Goal: Task Accomplishment & Management: Use online tool/utility

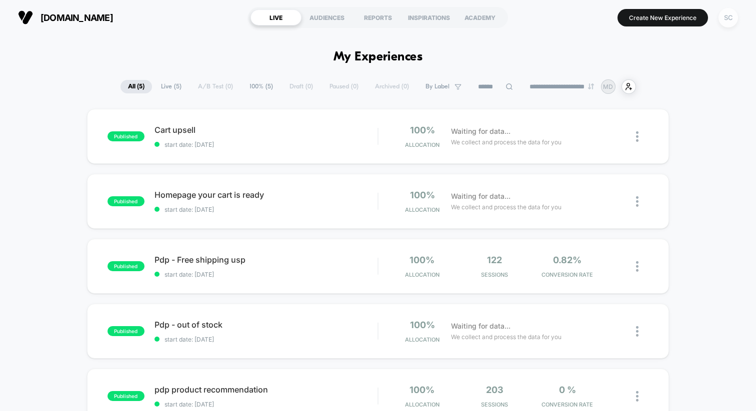
click at [731, 16] on div "SC" at bounding box center [727, 17] width 19 height 19
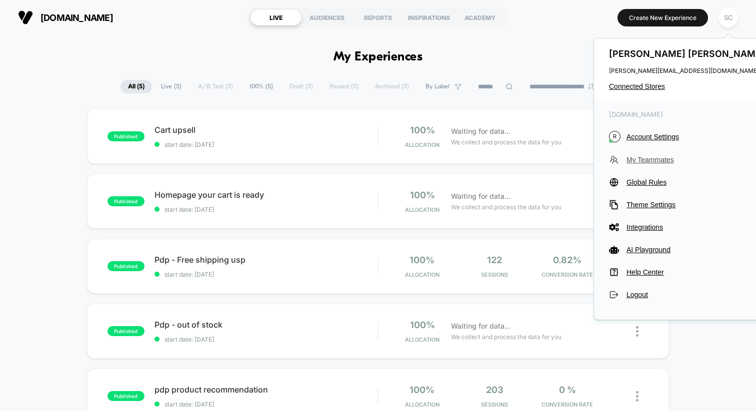
click at [637, 158] on span "My Teammates" at bounding box center [696, 160] width 140 height 8
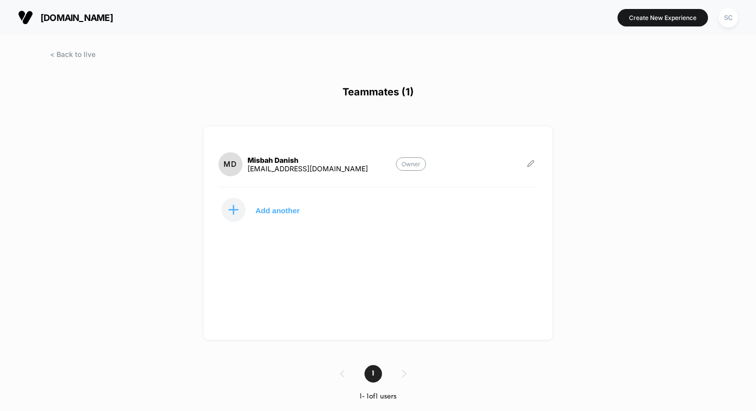
click at [527, 166] on icon at bounding box center [530, 163] width 6 height 6
click at [580, 155] on button "Edit Role" at bounding box center [580, 152] width 64 height 23
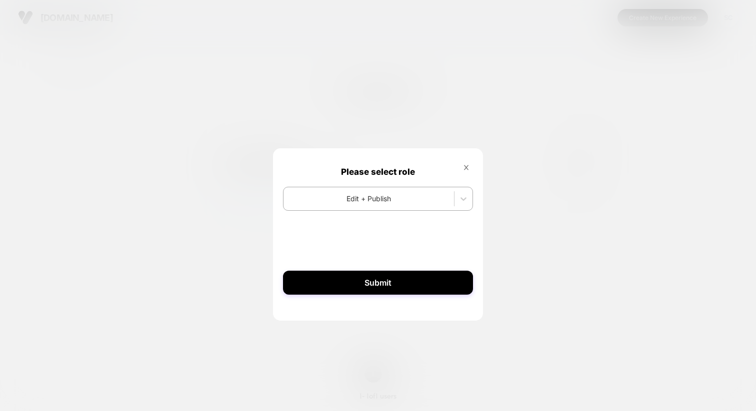
click at [468, 167] on icon at bounding box center [465, 167] width 7 height 7
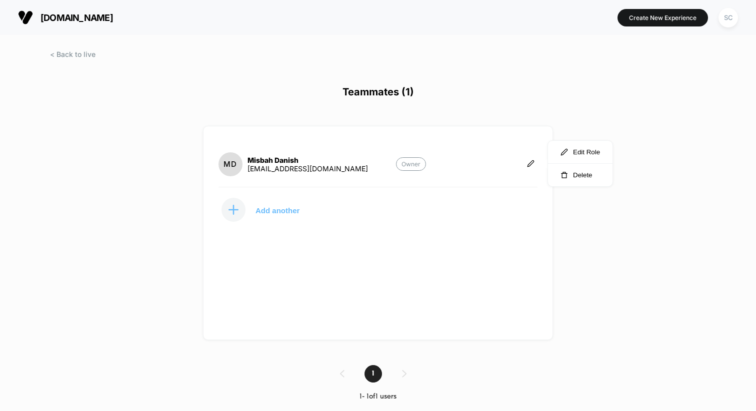
click at [270, 213] on p "Add another" at bounding box center [277, 210] width 44 height 5
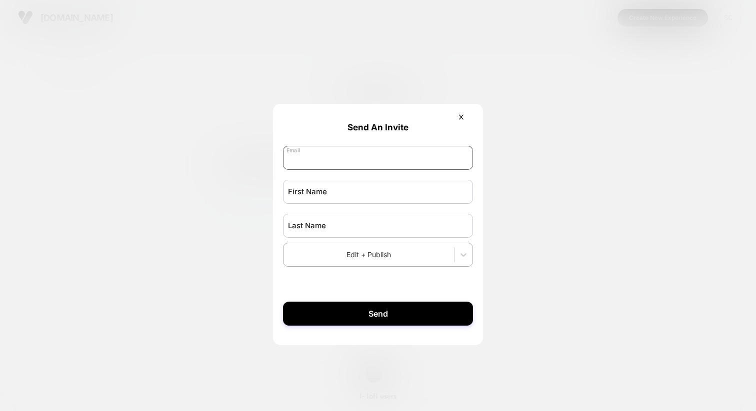
click at [328, 164] on input "email" at bounding box center [378, 158] width 190 height 24
paste input "**********"
type input "**********"
click at [316, 189] on input "text" at bounding box center [378, 192] width 190 height 24
type input "******"
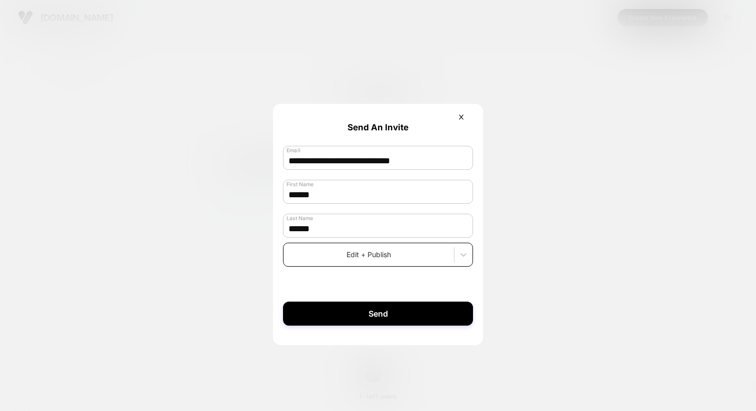
type input "******"
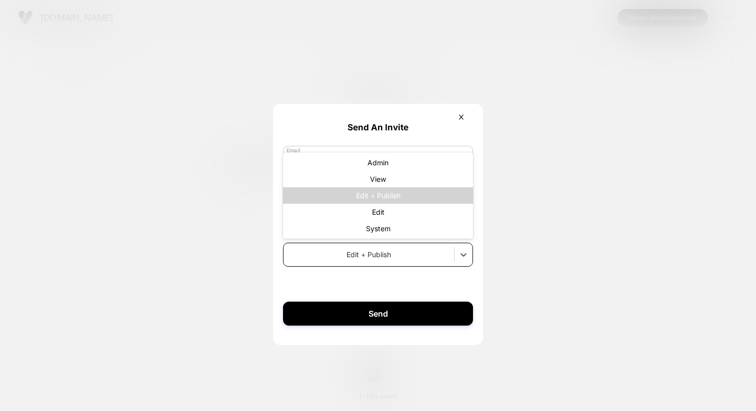
click at [424, 259] on div at bounding box center [368, 254] width 160 height 10
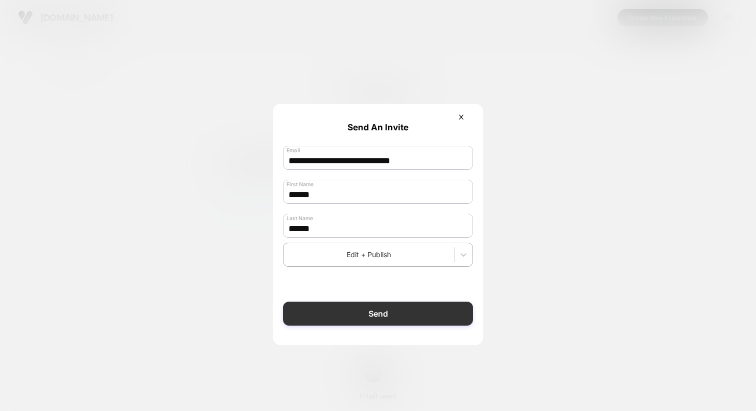
click at [363, 316] on button "Send" at bounding box center [378, 314] width 190 height 24
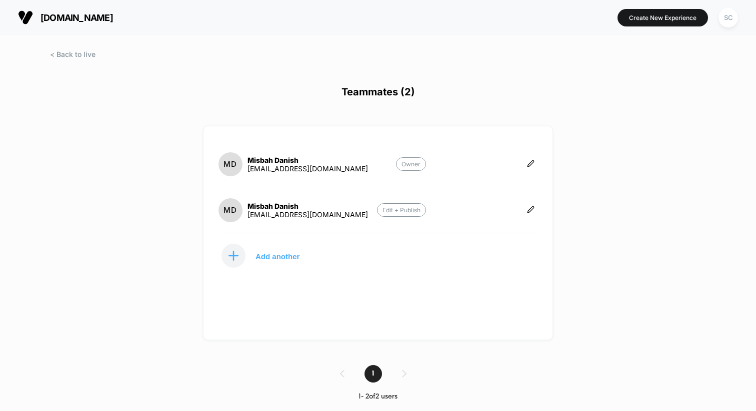
click at [316, 217] on div "royalbishopofficial@gmail.com" at bounding box center [307, 214] width 120 height 8
click at [727, 20] on div "SC" at bounding box center [727, 17] width 19 height 19
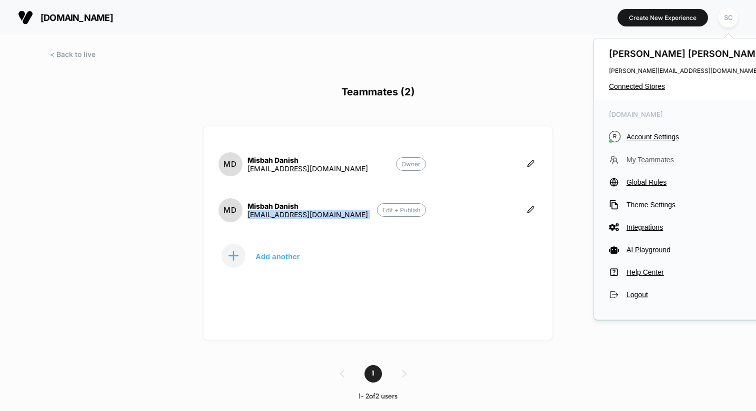
click at [640, 158] on span "My Teammates" at bounding box center [696, 160] width 140 height 8
click at [278, 259] on p "Add another" at bounding box center [277, 256] width 44 height 5
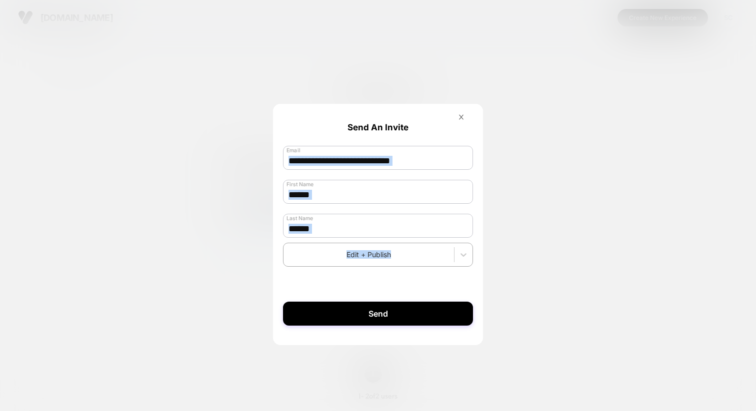
click at [461, 120] on icon at bounding box center [460, 116] width 7 height 7
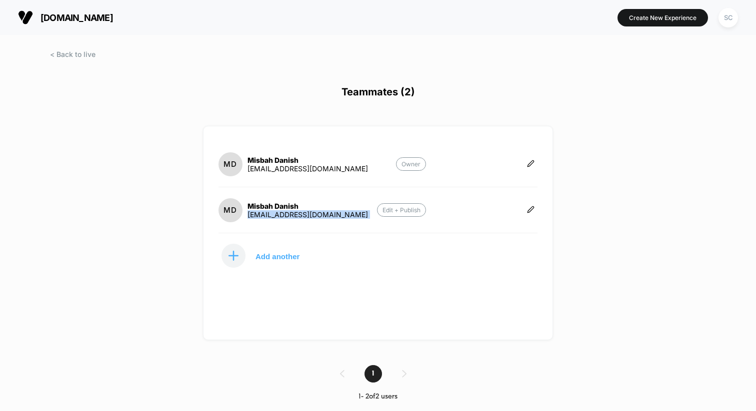
click at [321, 92] on h1 "Teammates (2)" at bounding box center [378, 97] width 756 height 23
click at [270, 215] on div "royalbishopofficial@gmail.com" at bounding box center [307, 214] width 120 height 8
click at [76, 50] on span at bounding box center [72, 54] width 45 height 8
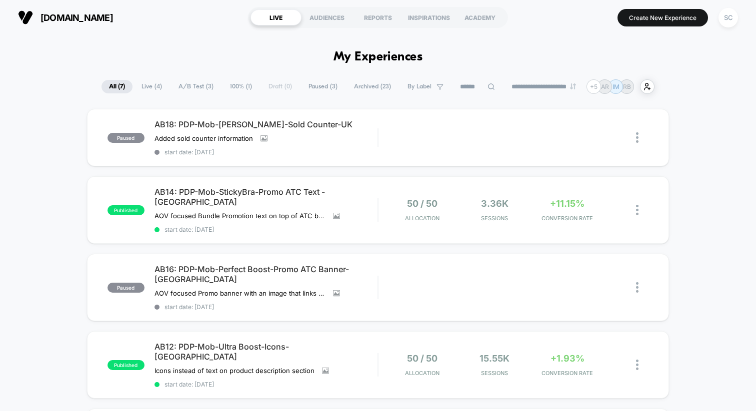
click at [487, 88] on icon at bounding box center [490, 86] width 7 height 7
paste input "****"
type input "****"
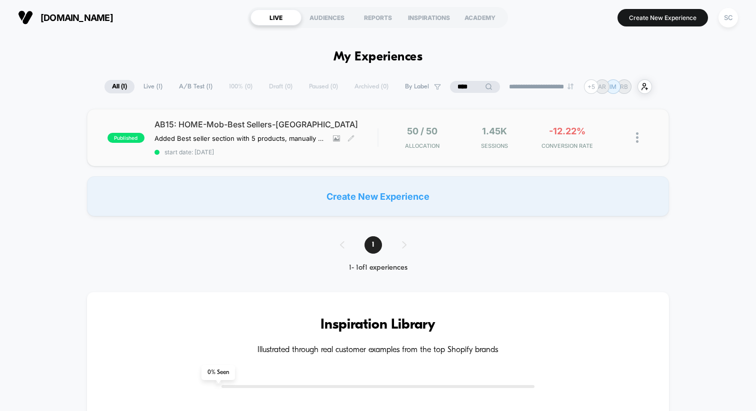
click at [283, 154] on span "start date: [DATE]" at bounding box center [265, 151] width 223 height 7
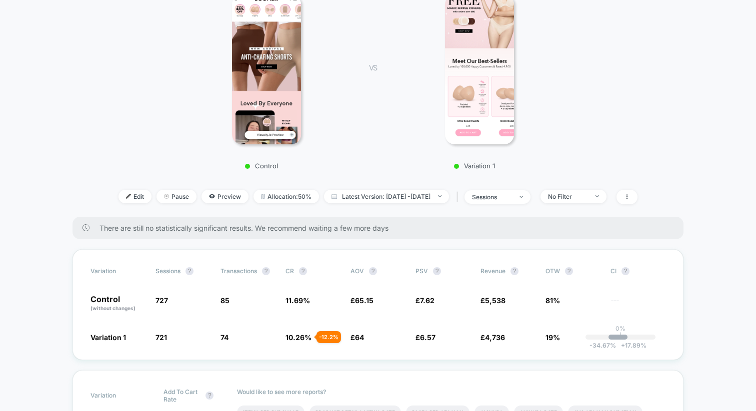
scroll to position [158, 0]
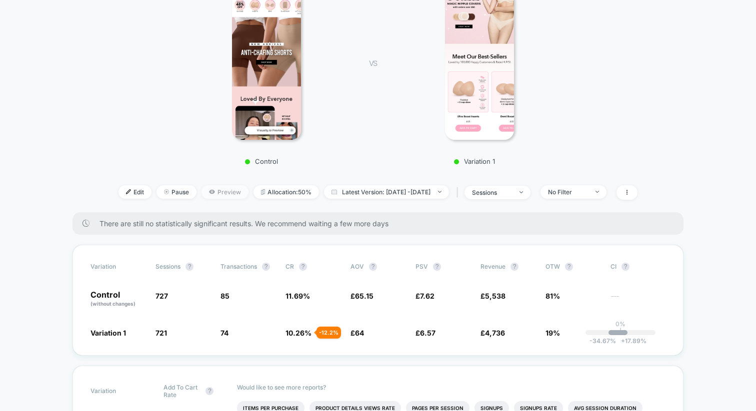
click at [204, 192] on span "Preview" at bounding box center [224, 191] width 47 height 13
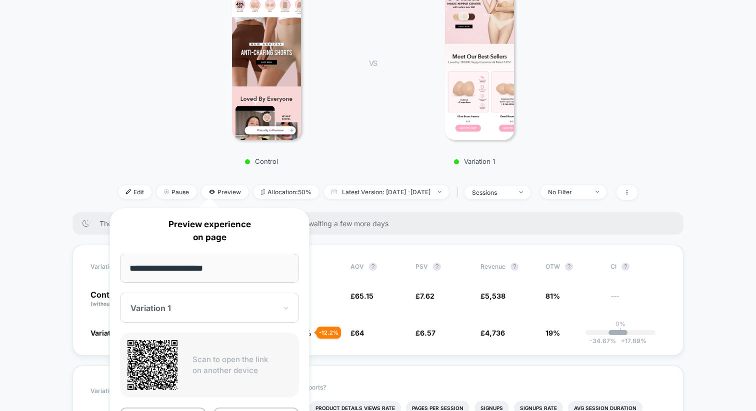
click at [369, 166] on div "Control VS Variation 1" at bounding box center [373, 75] width 578 height 192
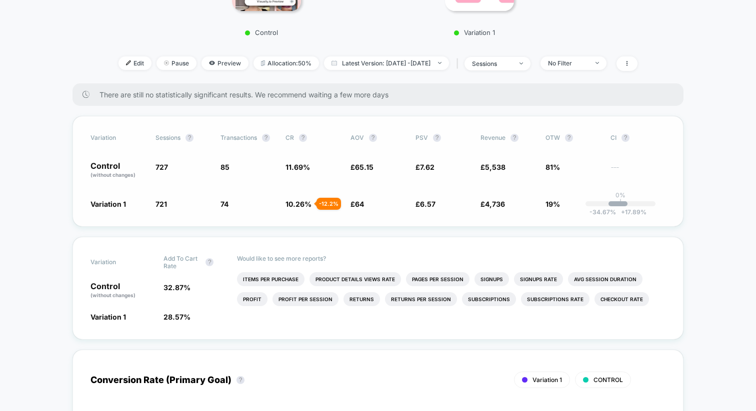
scroll to position [293, 0]
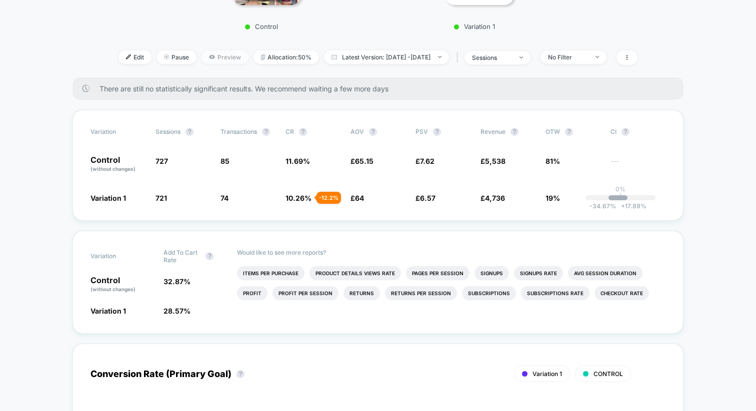
click at [217, 62] on span "Preview" at bounding box center [224, 56] width 47 height 13
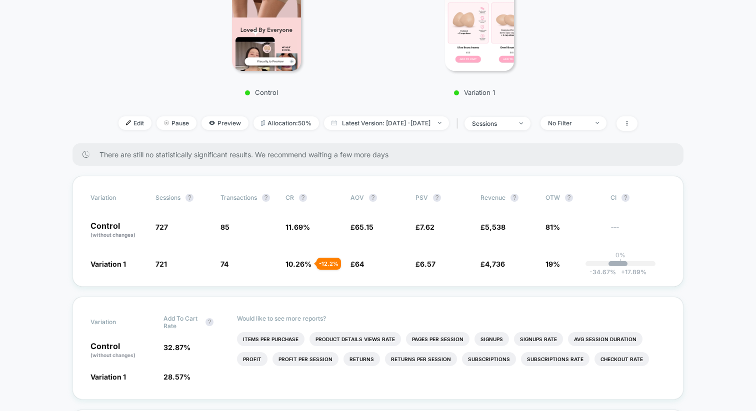
scroll to position [228, 0]
click at [209, 123] on icon at bounding box center [212, 122] width 6 height 6
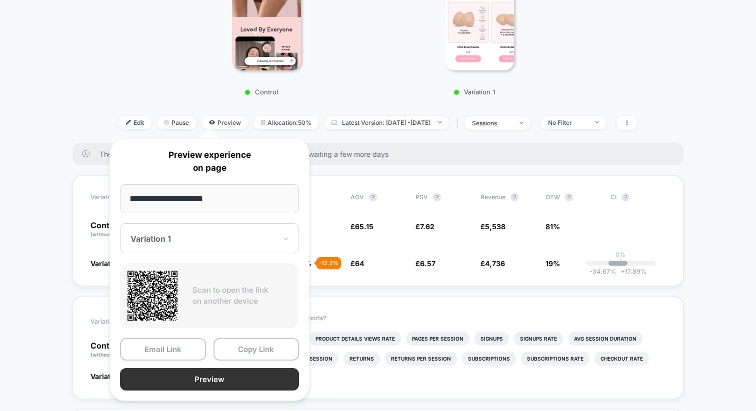
click at [216, 376] on button "Preview" at bounding box center [209, 379] width 179 height 22
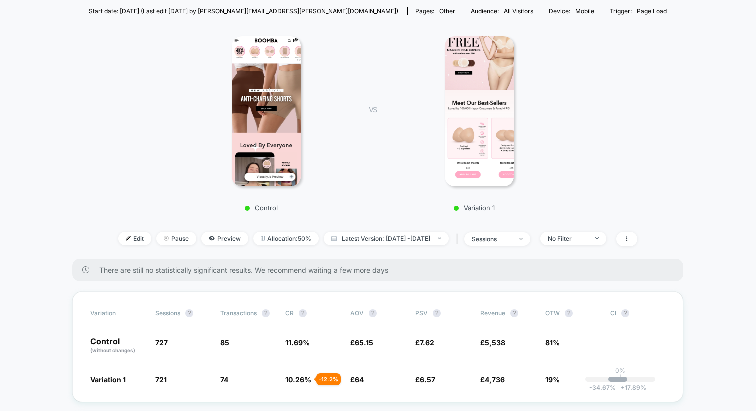
scroll to position [147, 0]
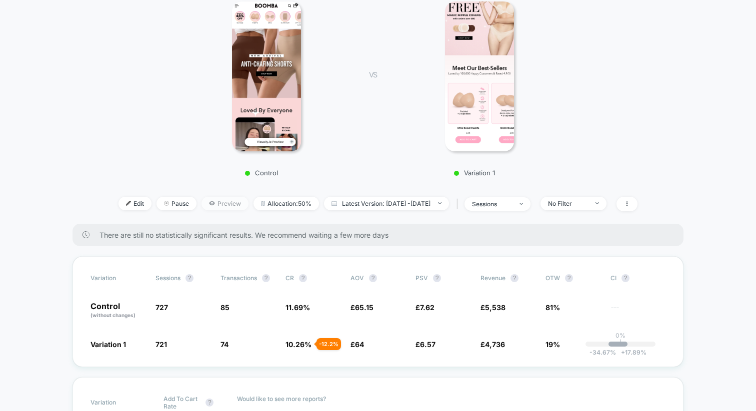
click at [204, 203] on span "Preview" at bounding box center [224, 203] width 47 height 13
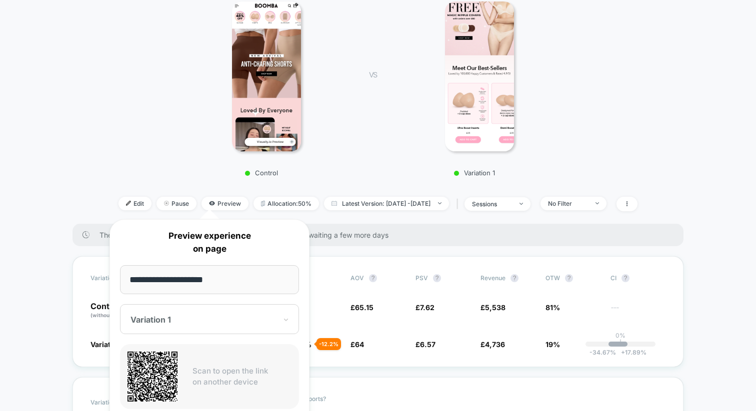
click at [362, 178] on div "Control VS Variation 1" at bounding box center [373, 86] width 578 height 192
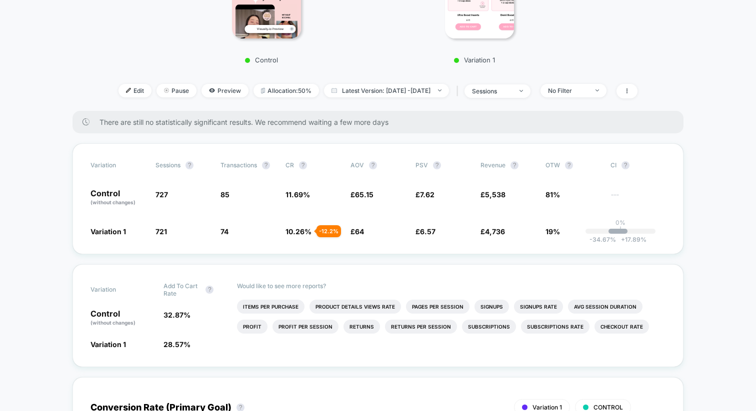
scroll to position [272, 0]
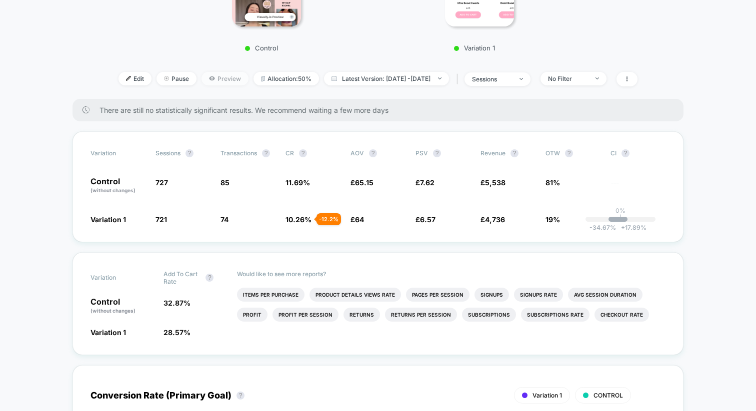
click at [208, 75] on span "Preview" at bounding box center [224, 78] width 47 height 13
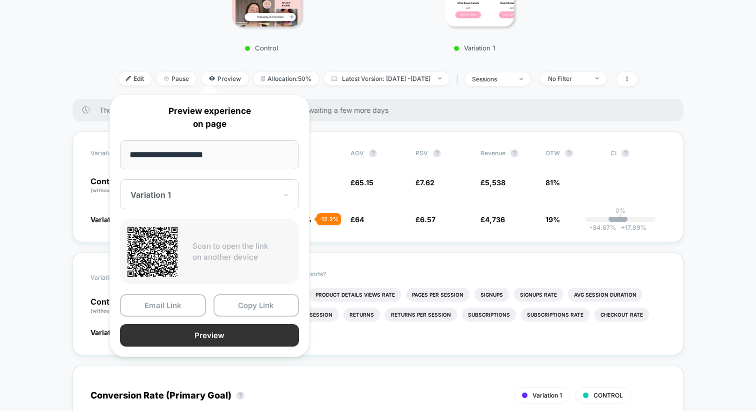
click at [228, 334] on button "Preview" at bounding box center [209, 335] width 179 height 22
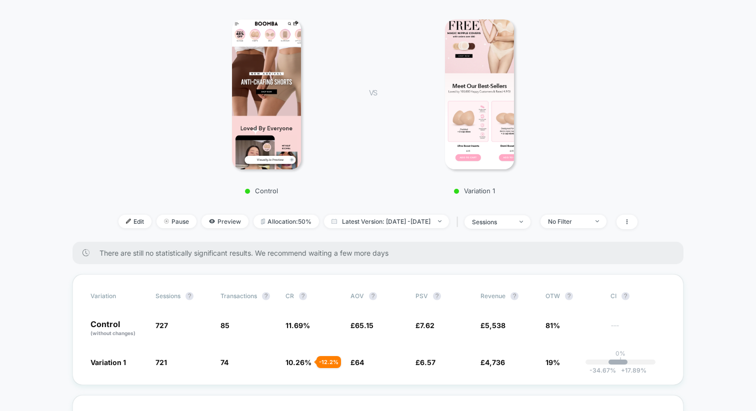
scroll to position [127, 0]
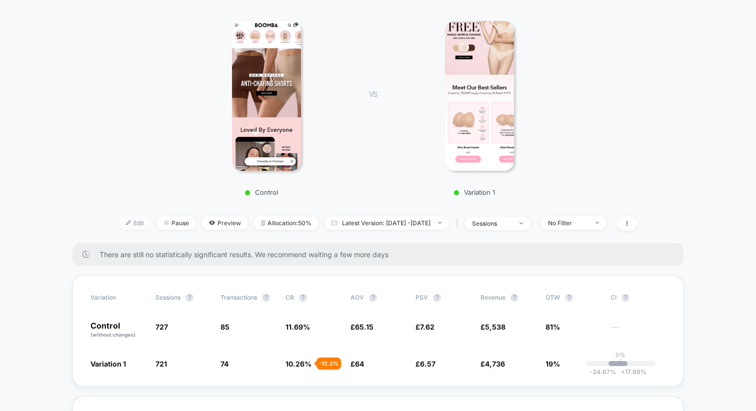
click at [119, 221] on span "Edit" at bounding box center [134, 222] width 33 height 13
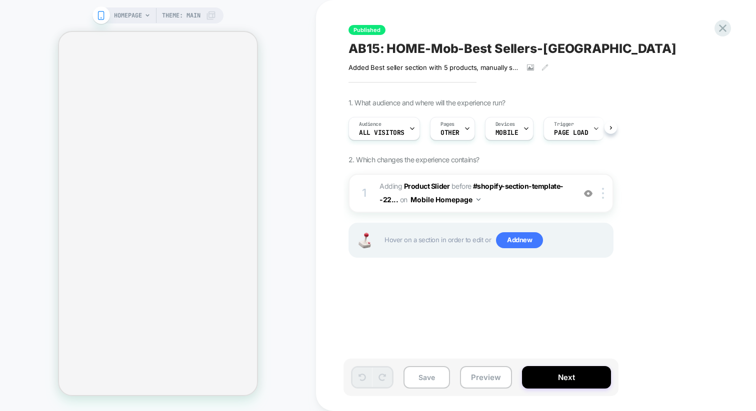
scroll to position [0, 0]
click at [450, 129] on span "OTHER" at bounding box center [449, 132] width 19 height 7
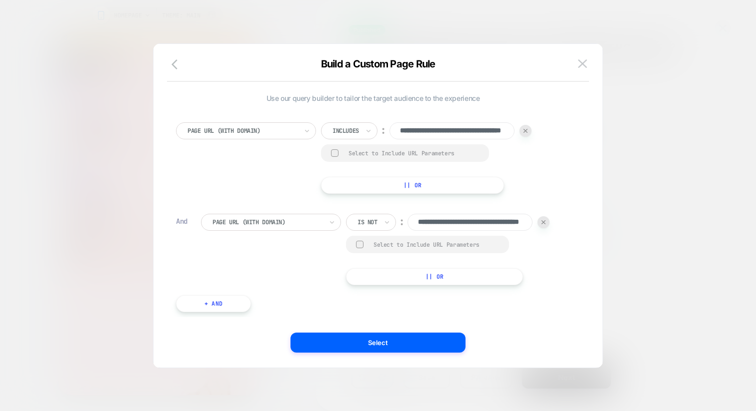
scroll to position [0, 0]
click at [583, 61] on img at bounding box center [582, 63] width 9 height 8
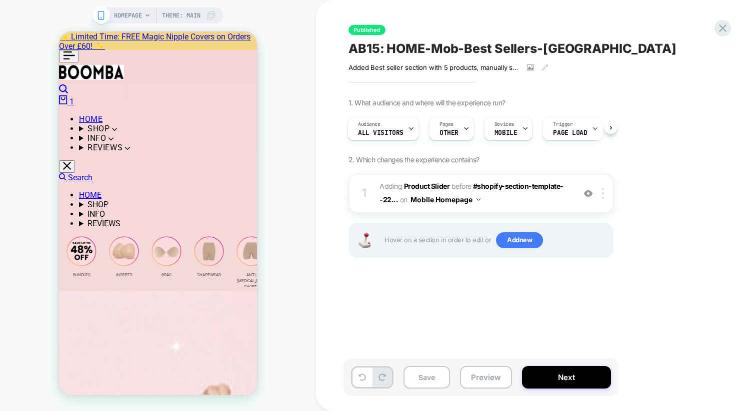
click at [30, 105] on div "HOMEPAGE Theme: MAIN" at bounding box center [158, 205] width 316 height 391
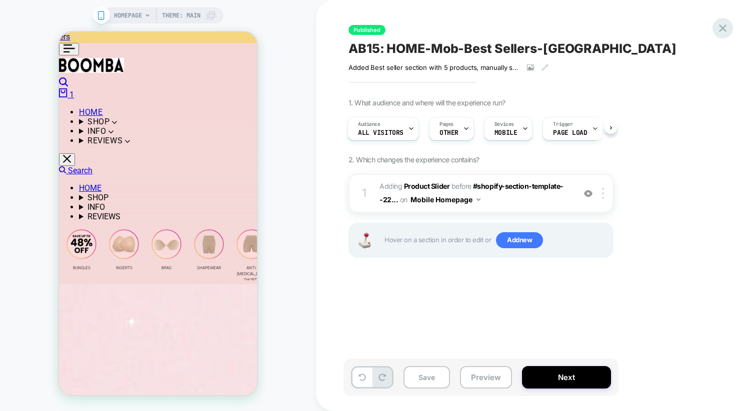
click at [718, 28] on icon at bounding box center [722, 27] width 13 height 13
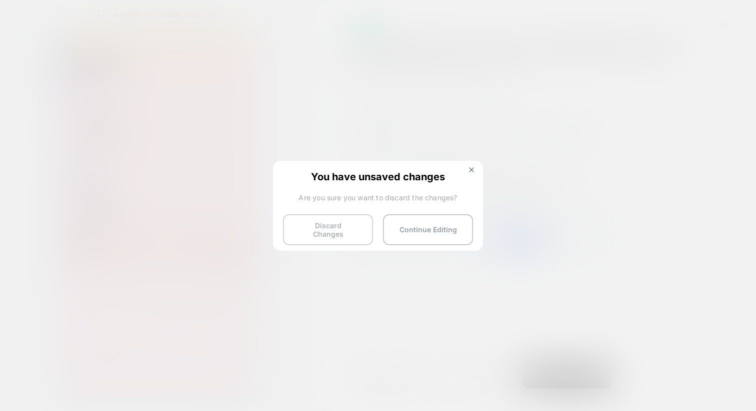
click at [322, 224] on button "Discard Changes" at bounding box center [328, 229] width 90 height 31
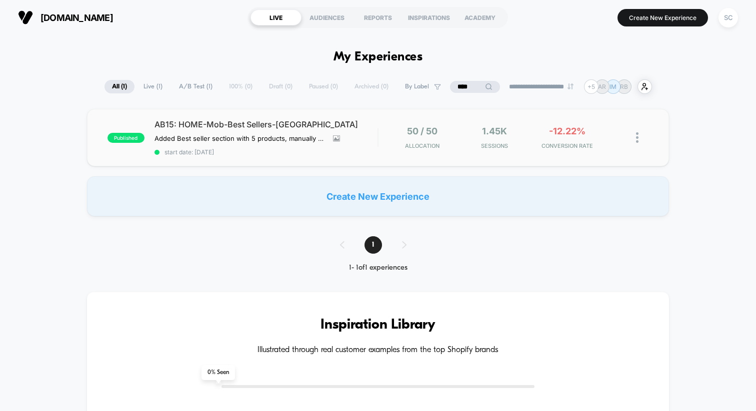
click at [260, 156] on div "published AB15: HOME-Mob-Best Sellers-UK Added Best seller section with 5 produ…" at bounding box center [378, 137] width 582 height 57
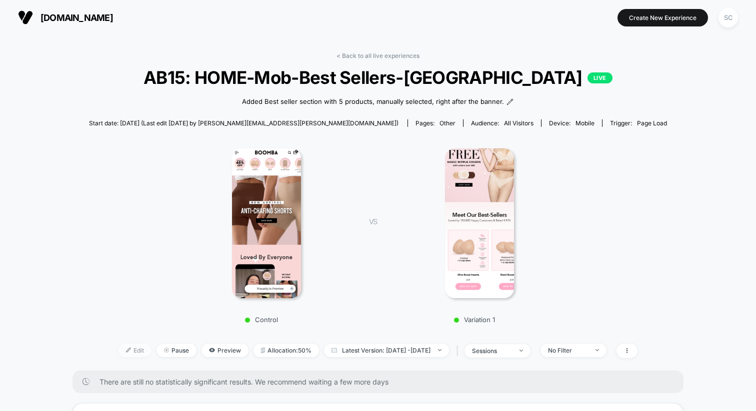
click at [118, 348] on span "Edit" at bounding box center [134, 350] width 33 height 13
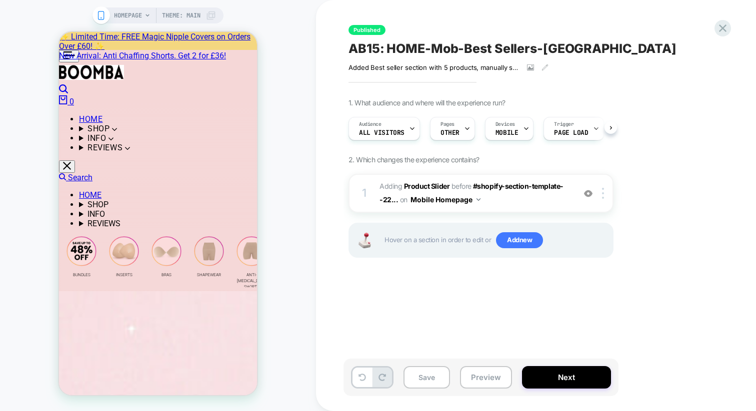
scroll to position [0, 0]
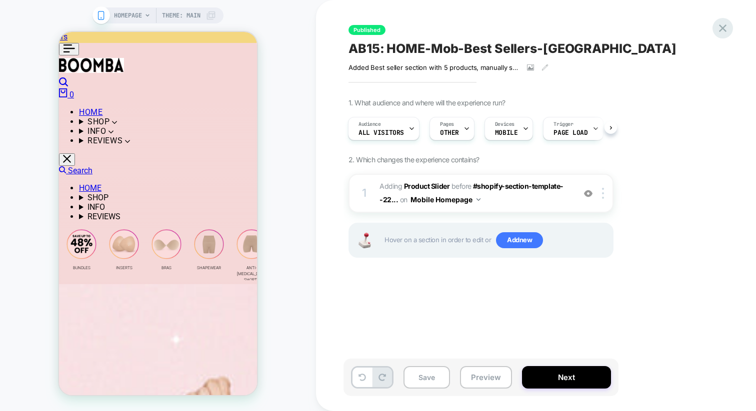
click at [723, 26] on icon at bounding box center [722, 27] width 13 height 13
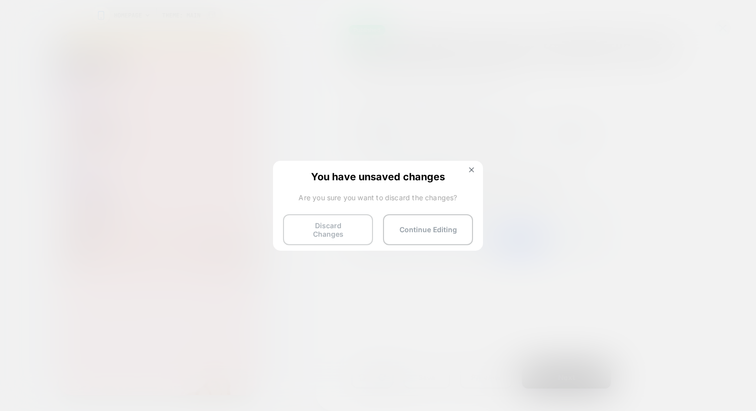
click at [298, 230] on button "Discard Changes" at bounding box center [328, 229] width 90 height 31
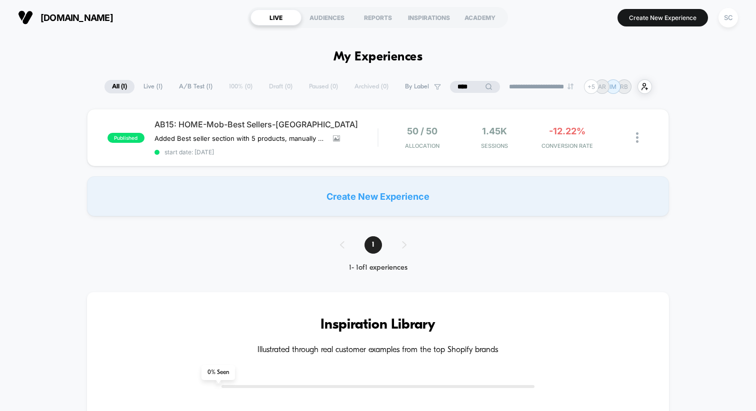
click at [457, 89] on input "****" at bounding box center [475, 87] width 50 height 12
click at [457, 89] on input "****" at bounding box center [475, 87] width 100 height 12
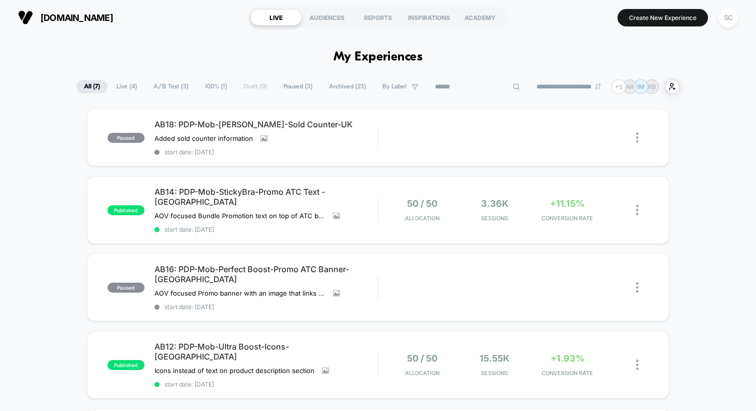
click at [497, 88] on input at bounding box center [477, 87] width 100 height 12
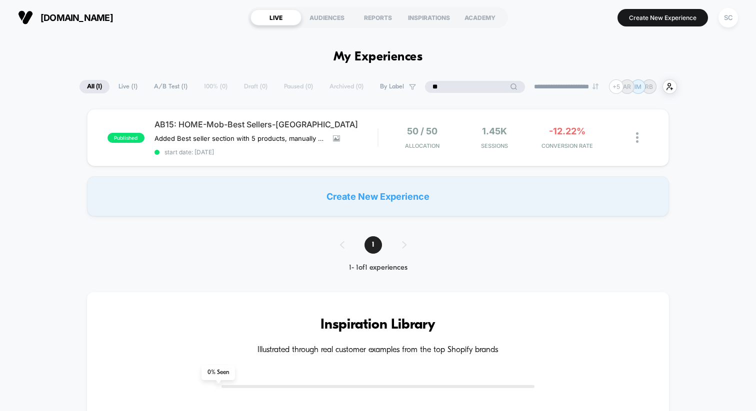
type input "*"
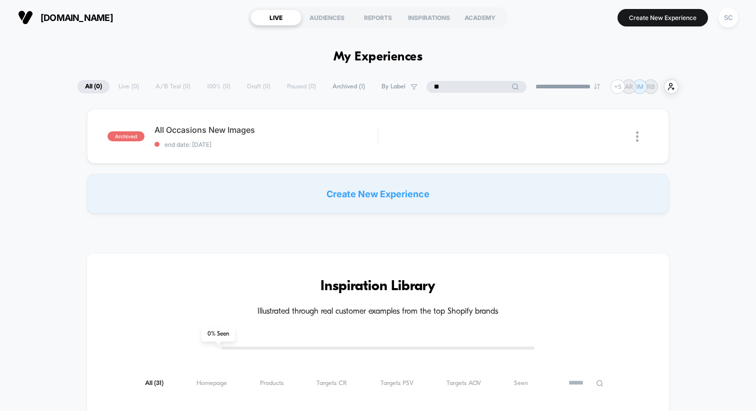
type input "*"
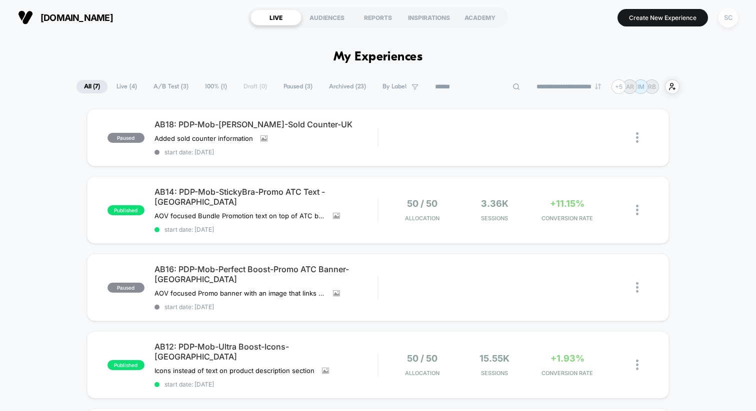
click at [729, 17] on div "SC" at bounding box center [727, 17] width 19 height 19
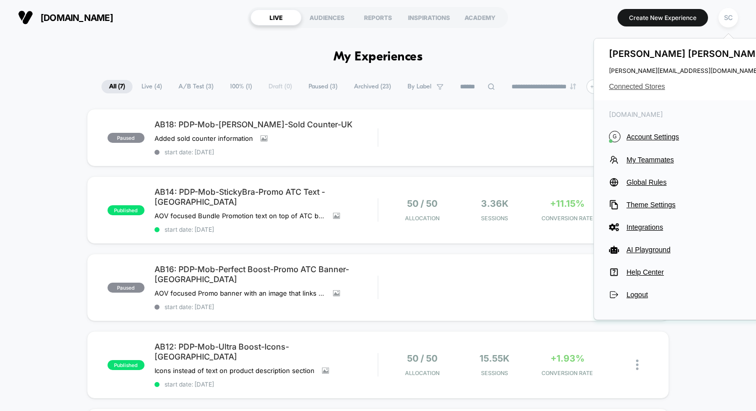
click at [633, 88] on span "Connected Stores" at bounding box center [688, 86] width 158 height 8
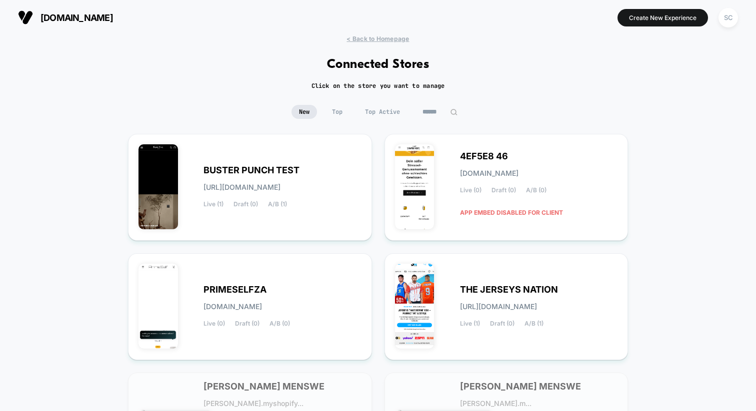
click at [429, 113] on input at bounding box center [440, 112] width 50 height 14
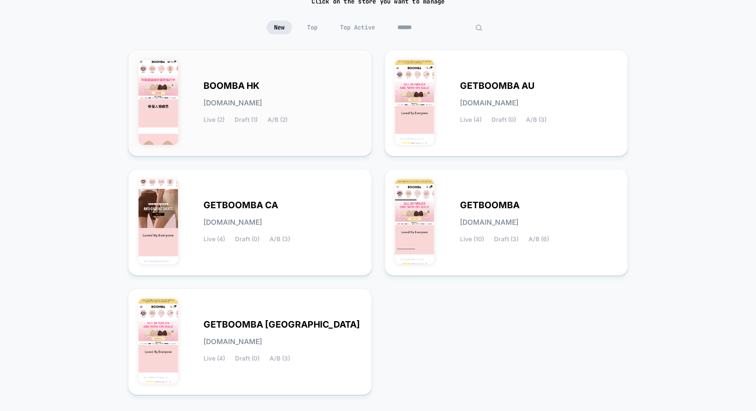
scroll to position [89, 0]
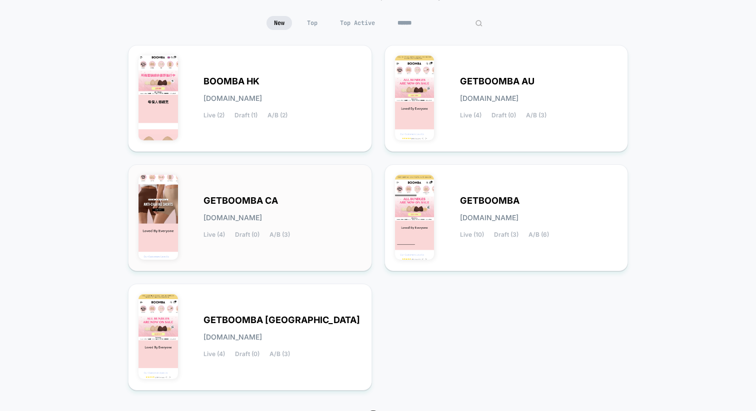
type input "******"
click at [291, 207] on div "GETBOOMBA CA getboomba-ca.myshopify.com Live (4) Draft (0) A/B (3)" at bounding box center [282, 217] width 158 height 41
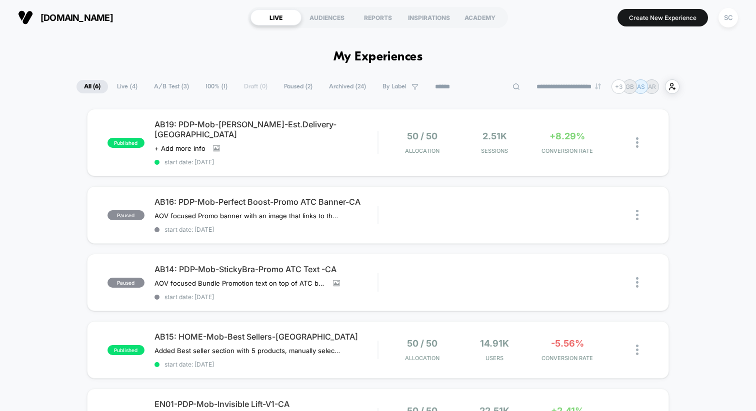
click at [469, 85] on input at bounding box center [477, 87] width 100 height 12
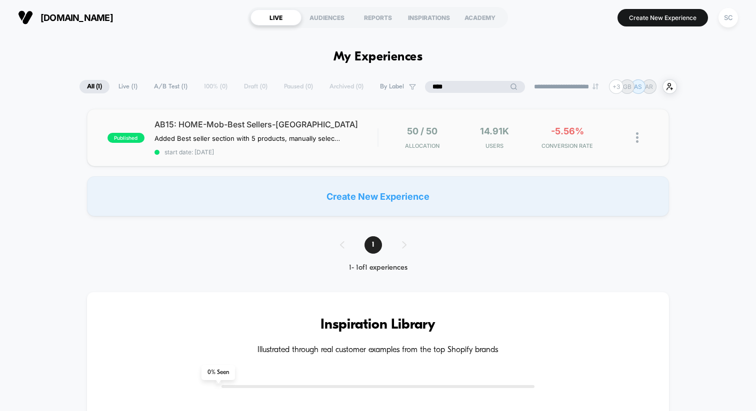
type input "****"
click at [321, 157] on div "published AB15: HOME-Mob-Best Sellers-CA Added Best seller section with 5 produ…" at bounding box center [378, 137] width 582 height 57
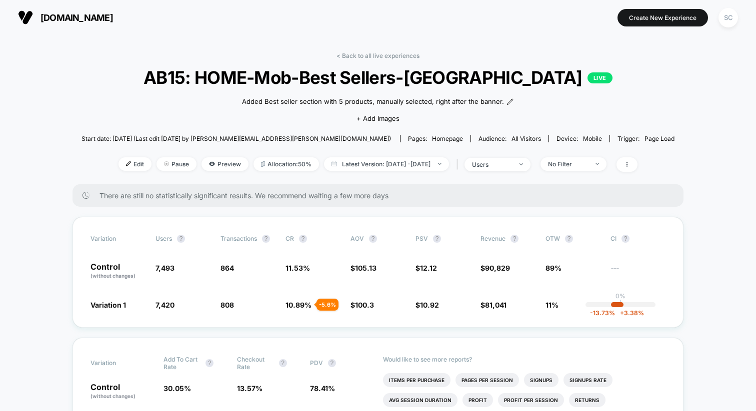
click at [432, 139] on span "homepage" at bounding box center [447, 138] width 31 height 7
click at [123, 169] on span "Edit" at bounding box center [134, 163] width 33 height 13
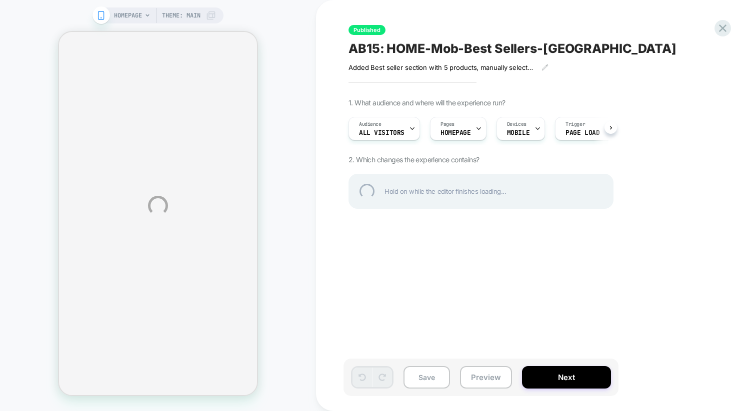
scroll to position [0, 0]
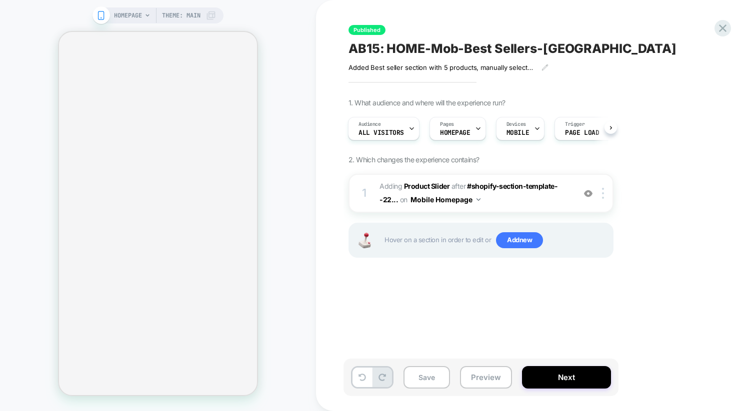
click at [478, 383] on button "Preview" at bounding box center [486, 377] width 52 height 22
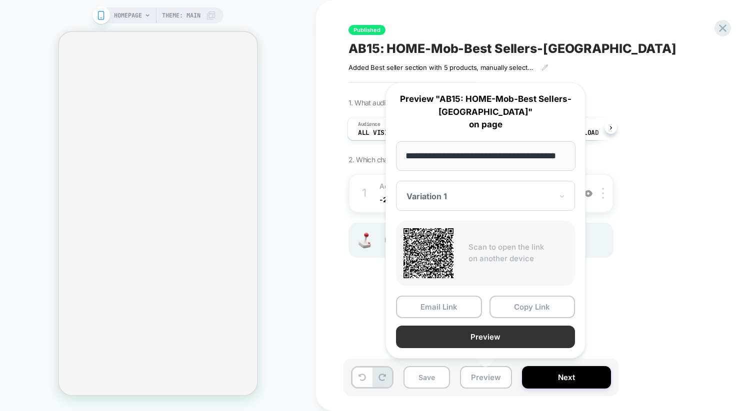
scroll to position [0, 0]
click at [474, 333] on button "Preview" at bounding box center [485, 337] width 179 height 22
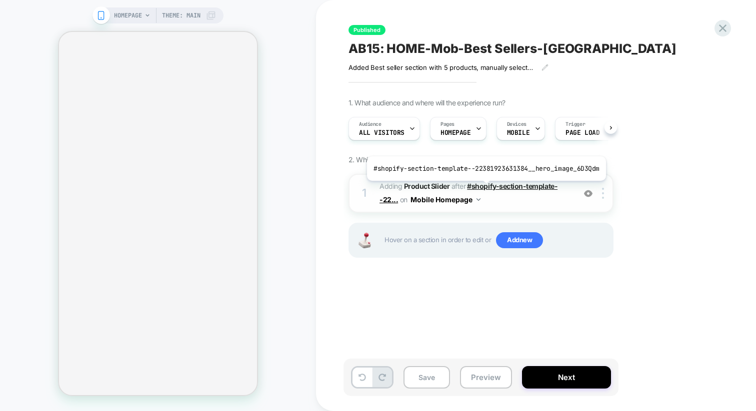
click at [483, 188] on span "#shopify-section-template--22..." at bounding box center [468, 193] width 178 height 22
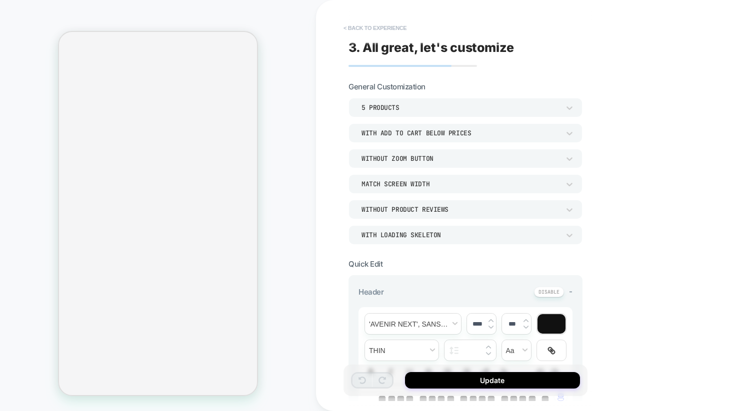
click at [360, 30] on button "< Back to experience" at bounding box center [374, 28] width 73 height 16
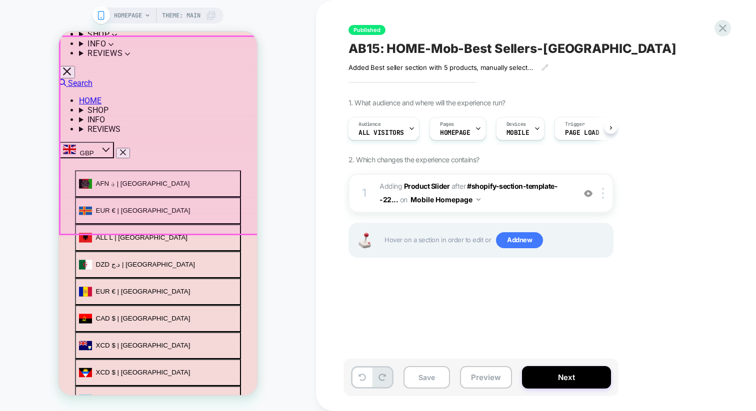
scroll to position [103, 0]
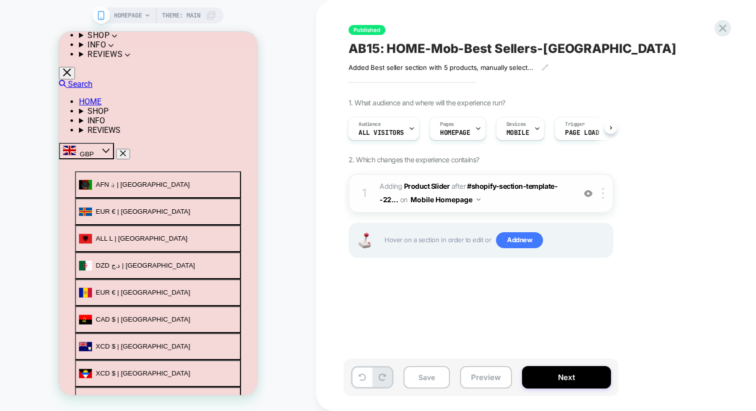
click at [588, 195] on img at bounding box center [588, 193] width 8 height 8
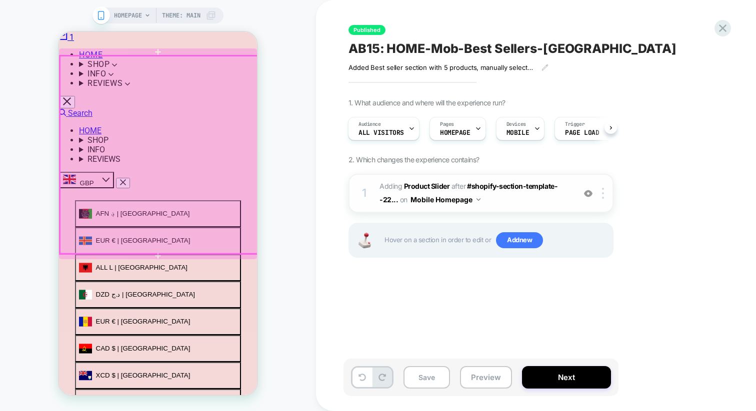
scroll to position [0, 0]
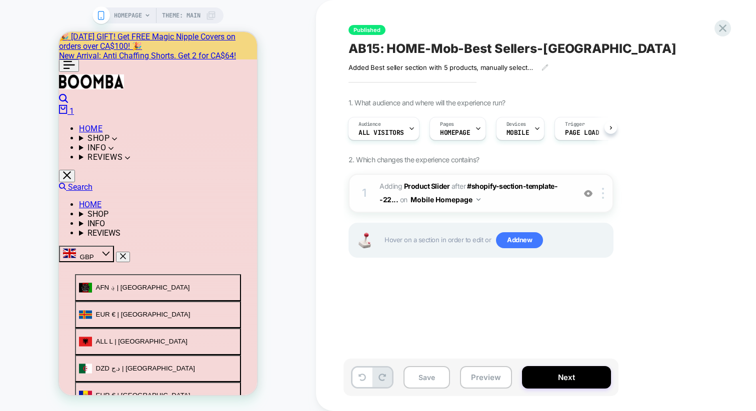
click at [589, 194] on img at bounding box center [588, 193] width 8 height 8
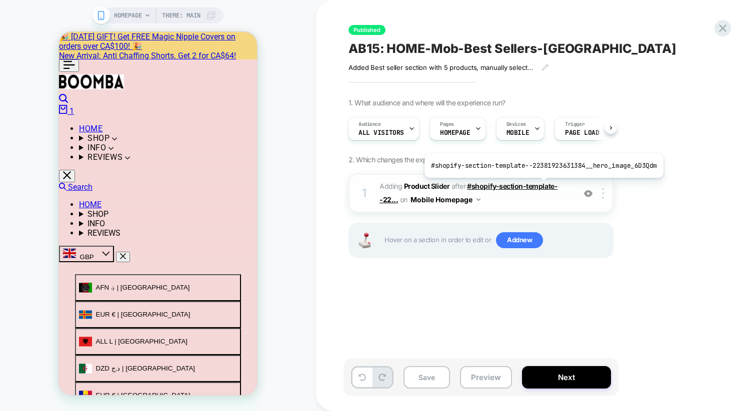
click at [541, 185] on span "#shopify-section-template--22..." at bounding box center [468, 193] width 178 height 22
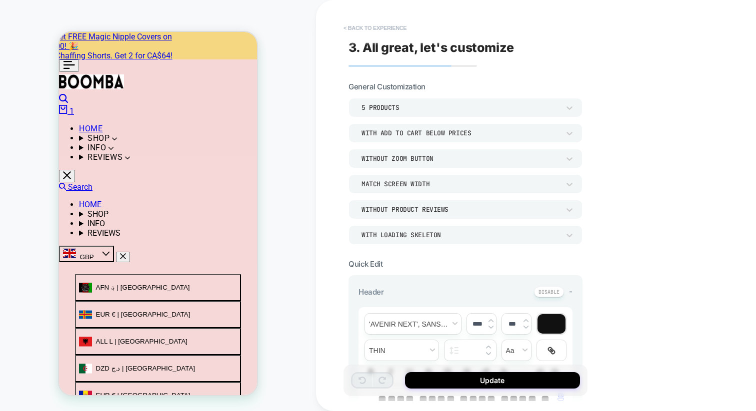
click at [341, 26] on button "< Back to experience" at bounding box center [374, 28] width 73 height 16
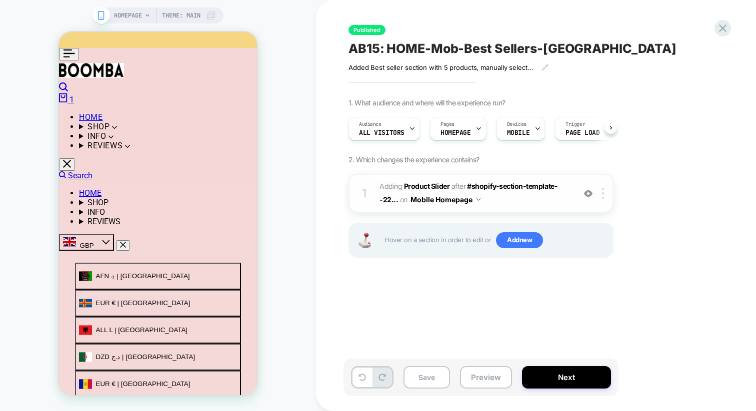
scroll to position [0, 0]
click at [600, 193] on div at bounding box center [604, 193] width 16 height 11
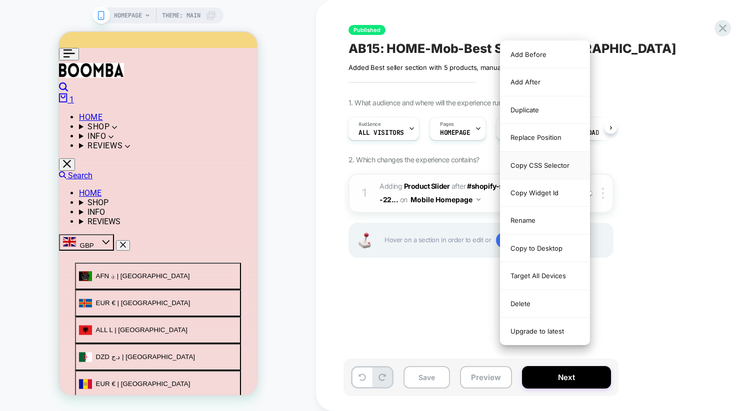
click at [539, 163] on div "Copy CSS Selector" at bounding box center [544, 165] width 89 height 27
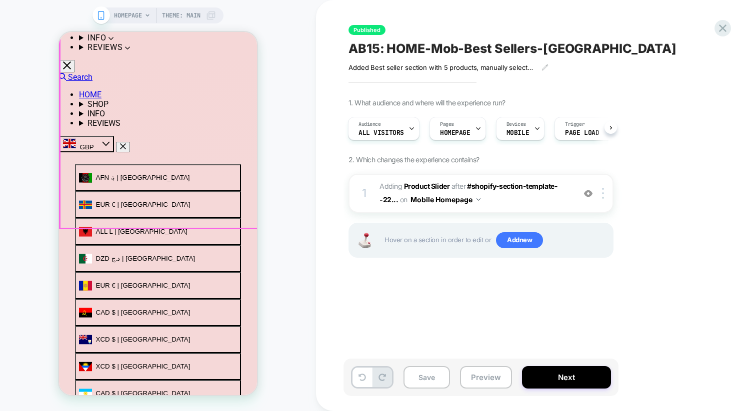
scroll to position [127, 0]
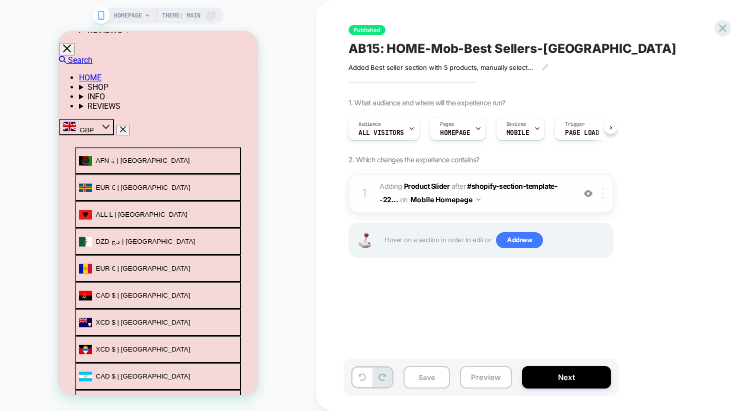
click at [604, 191] on div at bounding box center [604, 193] width 16 height 11
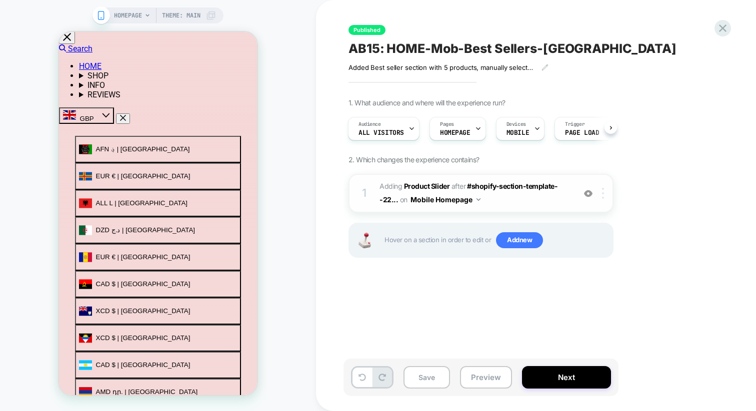
click at [605, 196] on div at bounding box center [604, 193] width 16 height 11
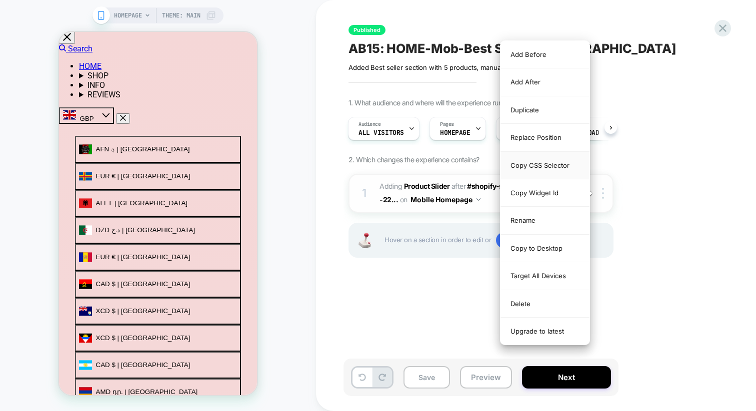
click at [558, 162] on div "Copy CSS Selector" at bounding box center [544, 165] width 89 height 27
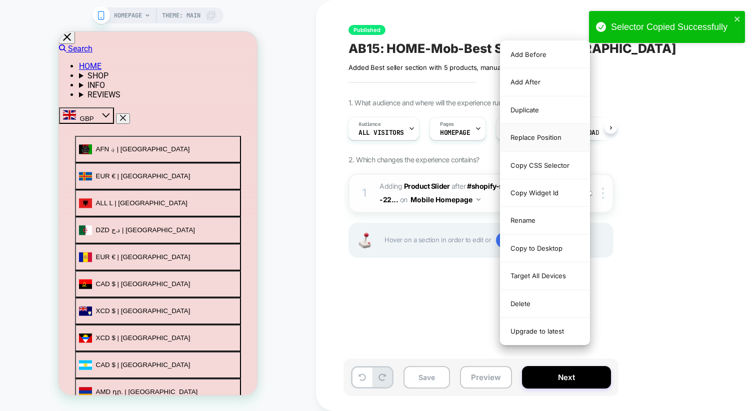
click at [566, 138] on div "Replace Position" at bounding box center [544, 137] width 89 height 27
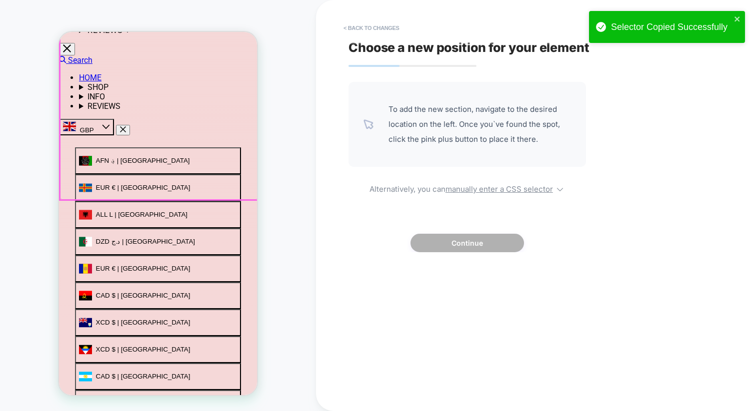
scroll to position [136, 0]
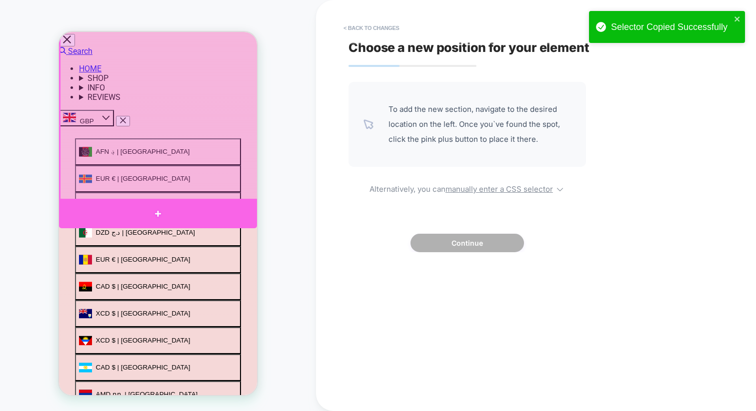
click at [229, 212] on div at bounding box center [158, 213] width 198 height 29
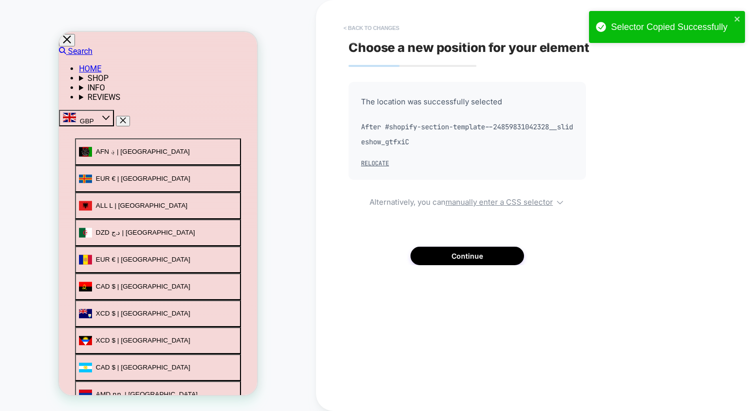
click at [363, 22] on button "< Back to changes" at bounding box center [371, 28] width 66 height 16
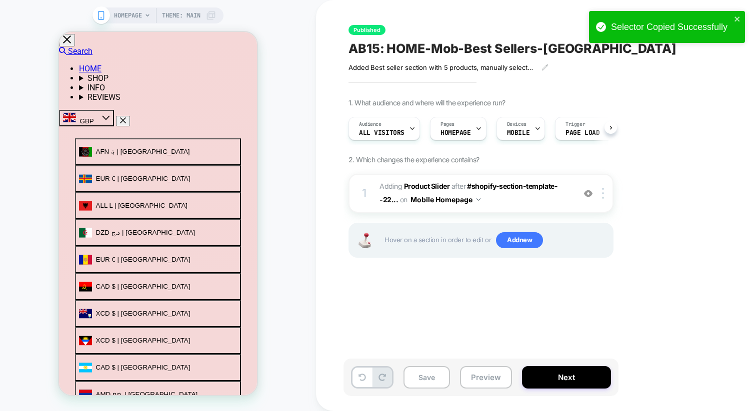
scroll to position [0, 0]
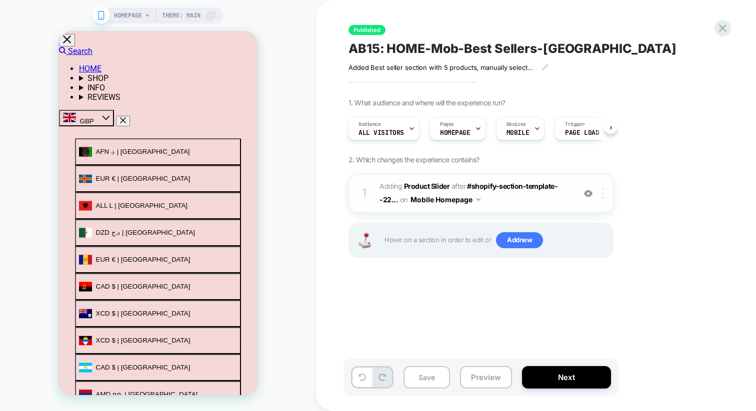
click at [606, 194] on div at bounding box center [604, 193] width 16 height 11
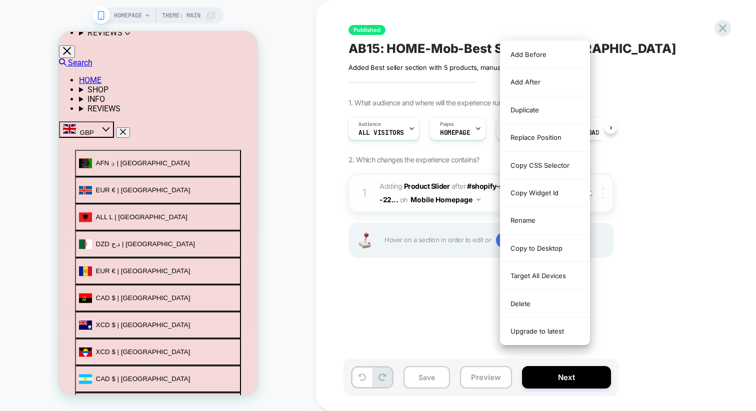
scroll to position [136, 0]
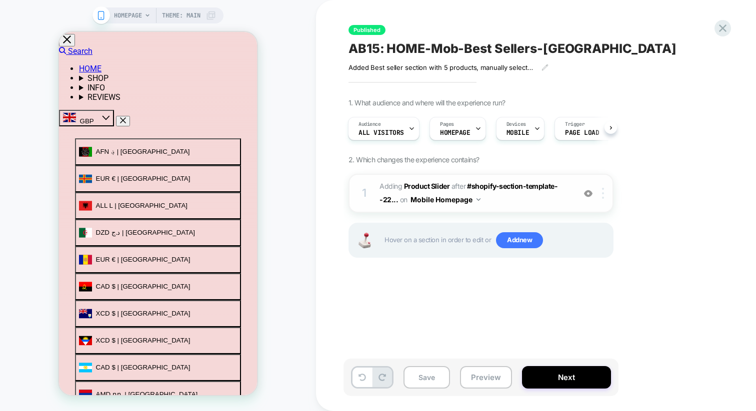
click at [602, 191] on img at bounding box center [603, 193] width 2 height 11
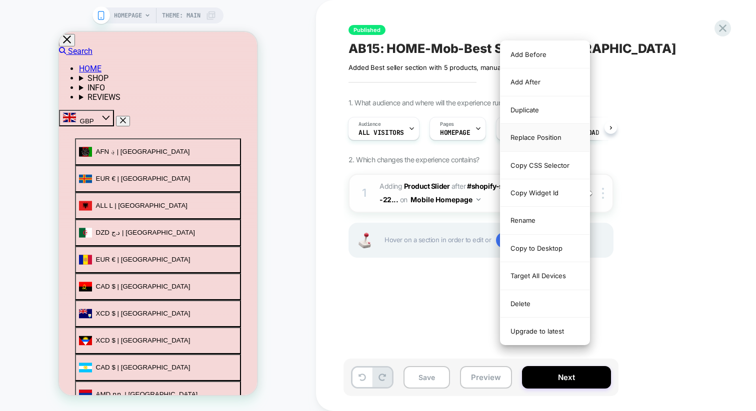
click at [542, 137] on div "Replace Position" at bounding box center [544, 137] width 89 height 27
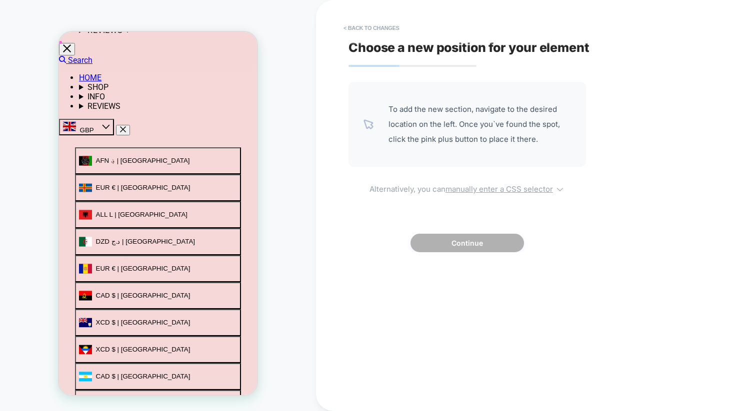
click at [463, 186] on u "manually enter a CSS selector" at bounding box center [498, 188] width 107 height 9
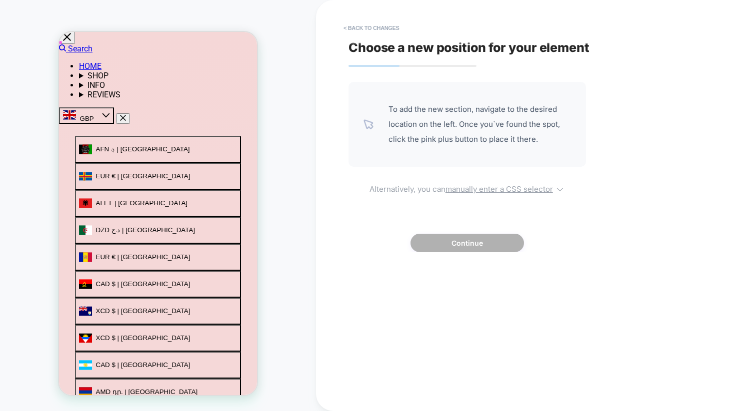
select select "*******"
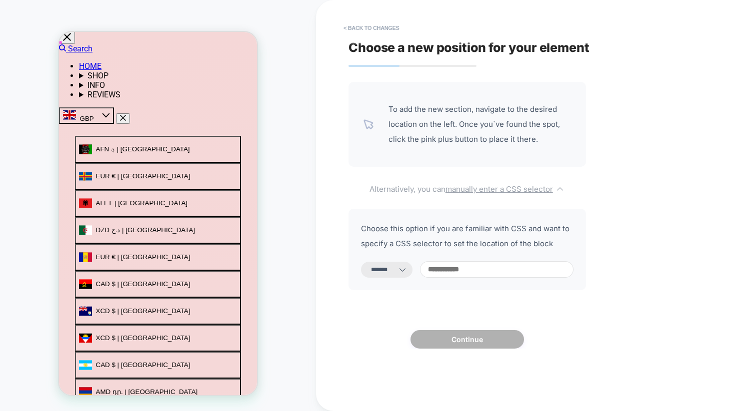
scroll to position [124, 0]
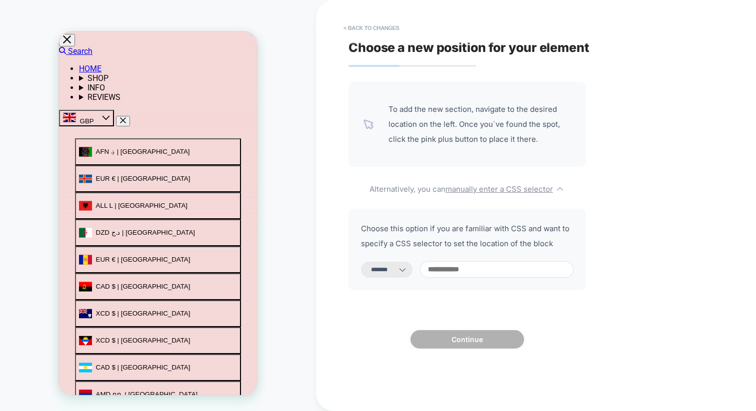
click at [455, 270] on input at bounding box center [496, 269] width 153 height 16
paste input "**********"
type input "**********"
select select "*********"
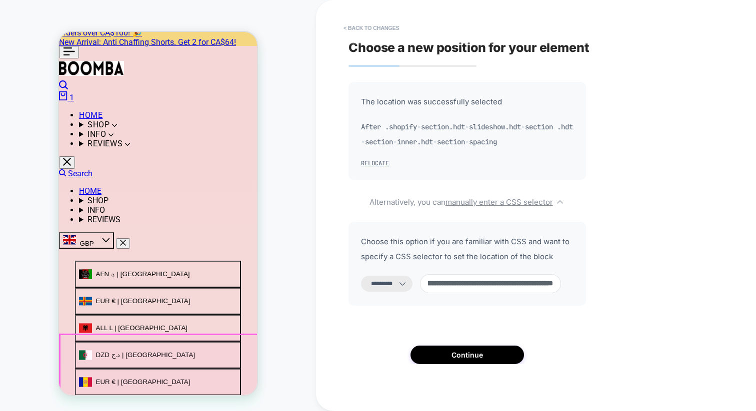
scroll to position [5, 0]
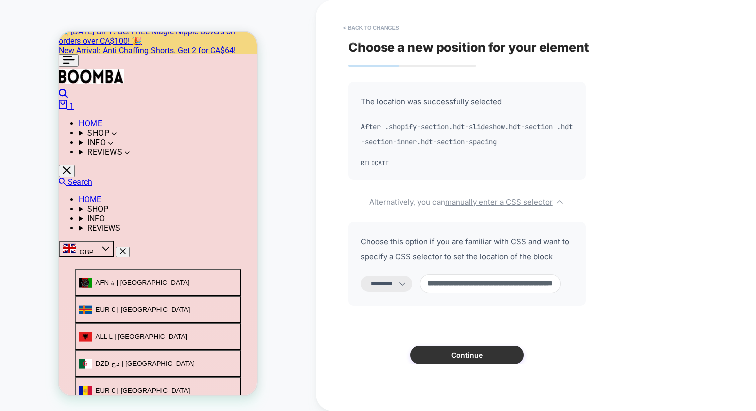
type input "**********"
click at [496, 354] on button "Continue" at bounding box center [466, 355] width 113 height 18
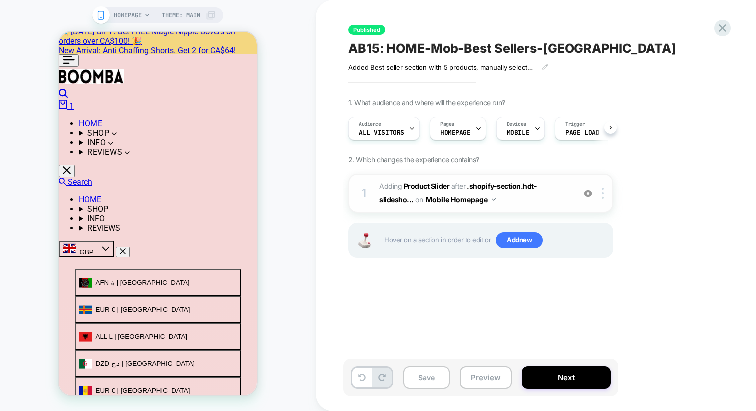
scroll to position [0, 0]
click at [426, 375] on button "Save" at bounding box center [426, 377] width 46 height 22
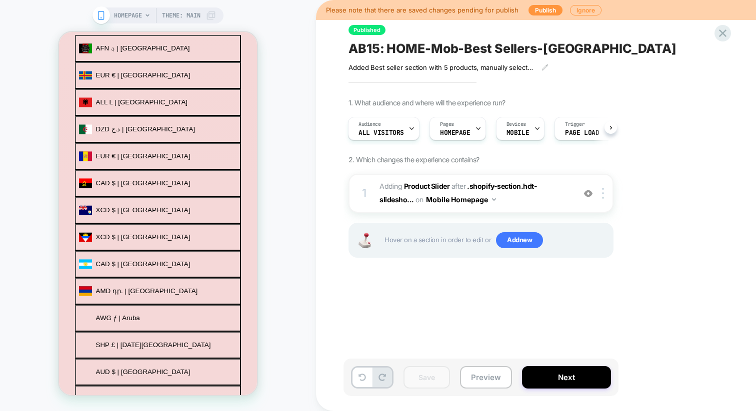
scroll to position [250, 0]
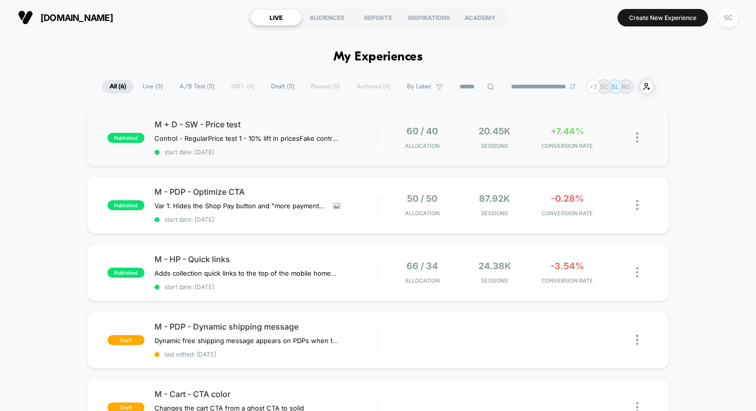
click at [273, 118] on div "published M + D - SW - Price test Control - Regular Price test 1 - 10% lift in …" at bounding box center [378, 137] width 582 height 57
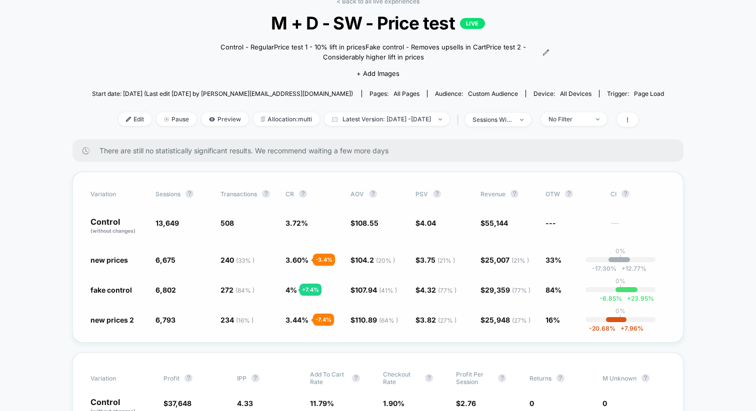
scroll to position [68, 0]
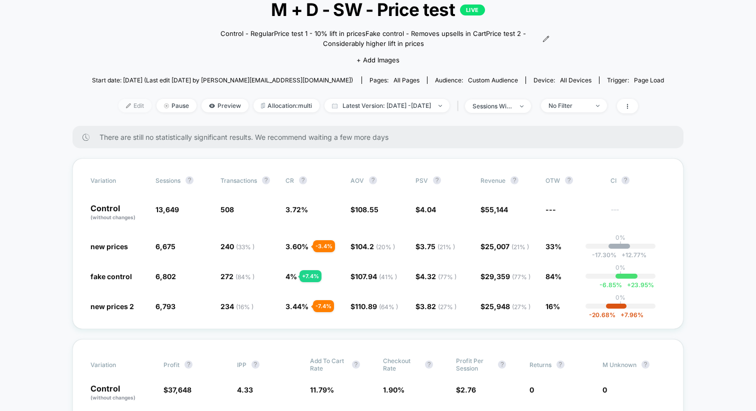
click at [118, 109] on span "Edit" at bounding box center [134, 105] width 33 height 13
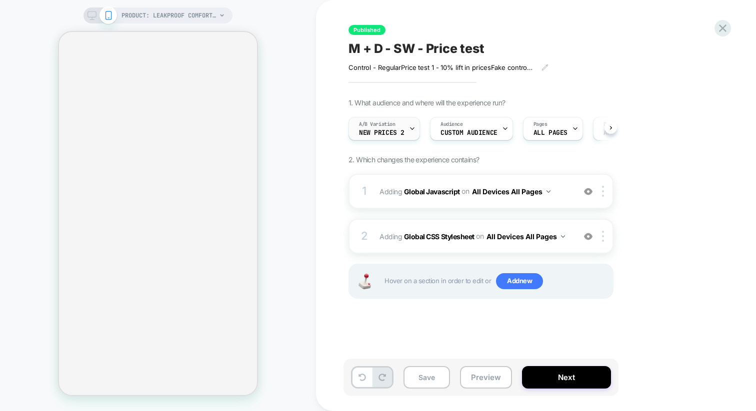
scroll to position [0, 0]
click at [405, 128] on div "A/B Variation new prices 2" at bounding box center [380, 128] width 65 height 22
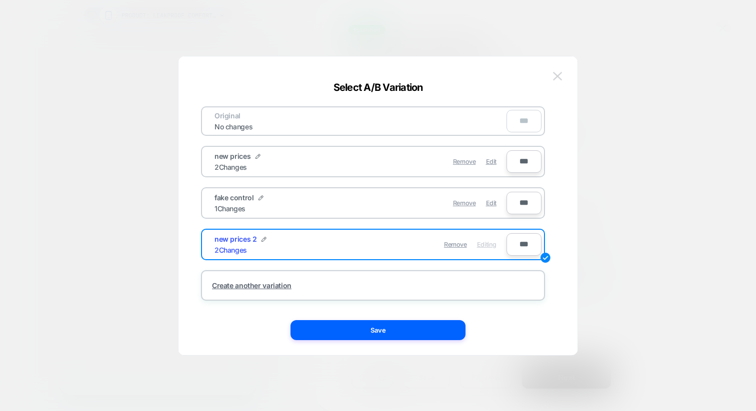
click at [558, 78] on img at bounding box center [557, 76] width 9 height 8
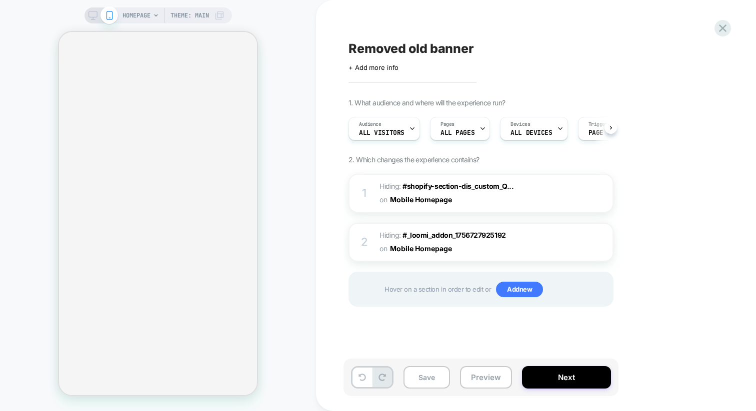
scroll to position [0, 1]
click at [434, 234] on span "#_loomi_addon_1756727925192" at bounding box center [453, 235] width 103 height 8
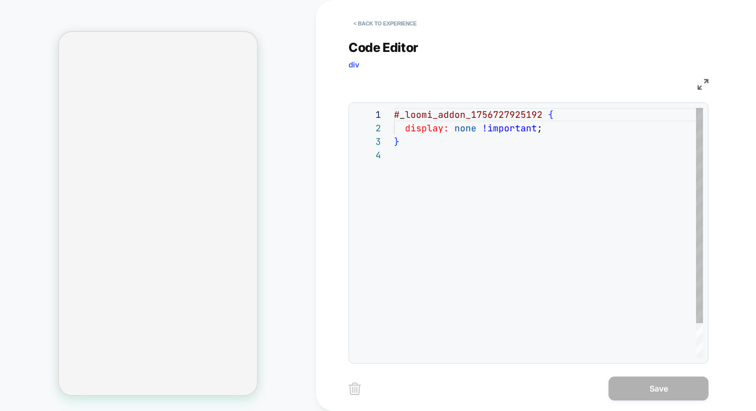
scroll to position [40, 0]
click at [478, 114] on div "# _ loomi_addon_1756727925192 { display: none !important ; }" at bounding box center [548, 253] width 309 height 291
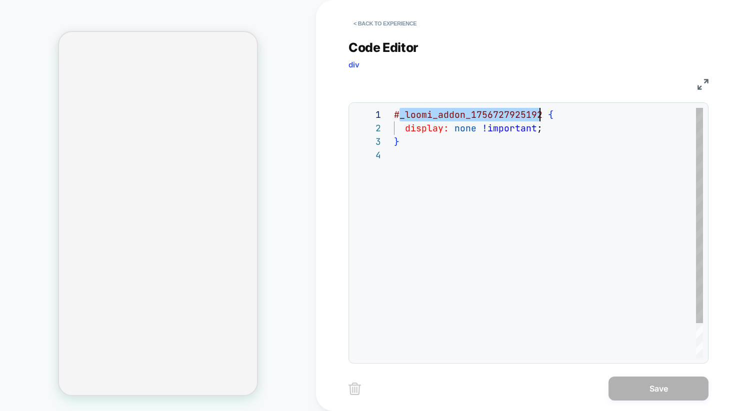
click at [478, 114] on div "# _ loomi_addon_1756727925192 { display: none !important ; }" at bounding box center [548, 253] width 309 height 291
drag, startPoint x: 468, startPoint y: 116, endPoint x: 523, endPoint y: 115, distance: 54.5
click at [523, 115] on div "# _ loomi_addon_1756727925192 { display: none !important ; }" at bounding box center [548, 253] width 309 height 291
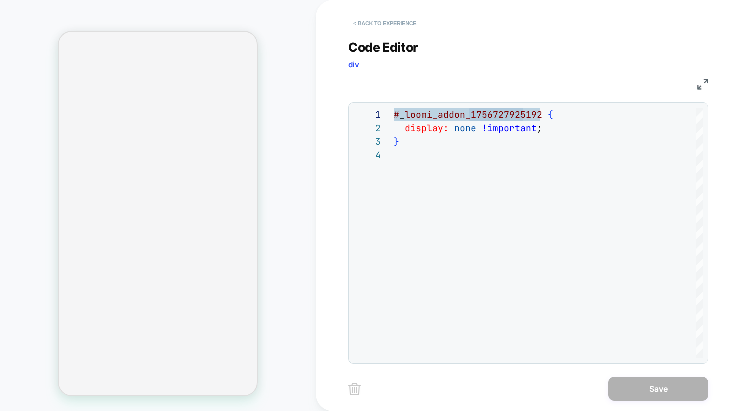
click at [377, 18] on button "< Back to experience" at bounding box center [384, 23] width 73 height 16
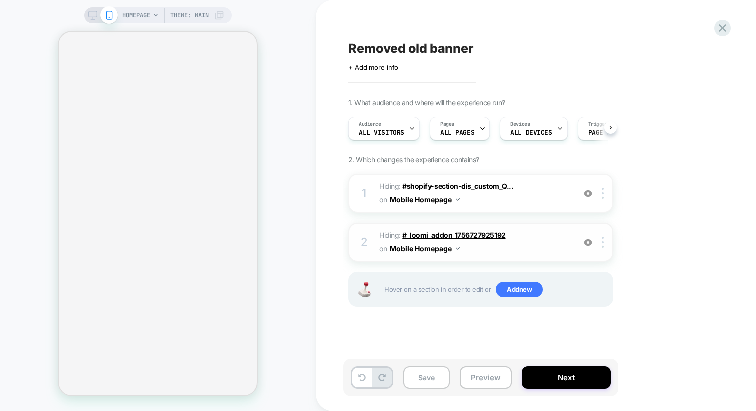
scroll to position [0, 0]
click at [420, 236] on span "#_loomi_addon_1756727925192" at bounding box center [453, 235] width 103 height 8
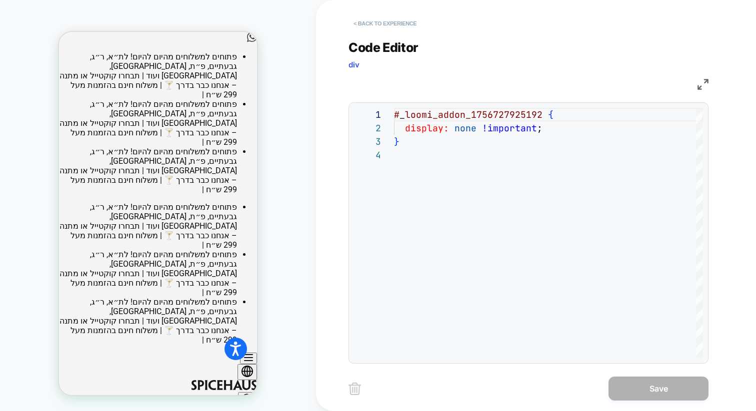
scroll to position [0, 0]
click at [387, 24] on button "< Back to experience" at bounding box center [384, 23] width 73 height 16
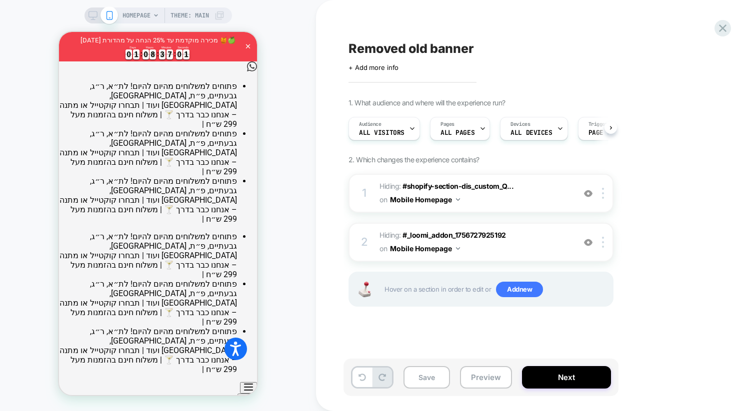
scroll to position [0, 0]
click at [586, 245] on img at bounding box center [588, 242] width 8 height 8
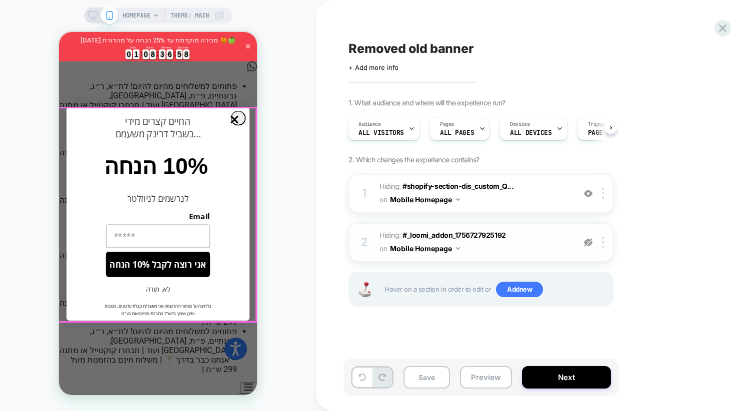
drag, startPoint x: 169, startPoint y: 242, endPoint x: 232, endPoint y: 124, distance: 133.3
click at [232, 124] on div "Close dialog החיים קצרים מידי ...בשביל דרינק משעמם 10% הנחה לנרשמים לניוזלטר Em…" at bounding box center [157, 214] width 183 height 214
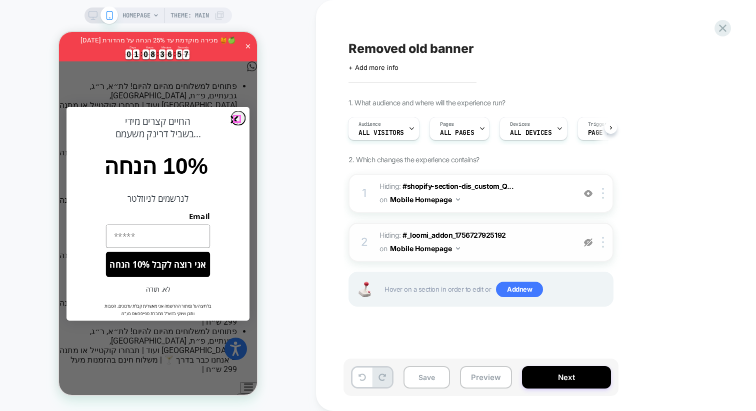
click at [237, 119] on icon "Close dialog" at bounding box center [234, 119] width 6 height 6
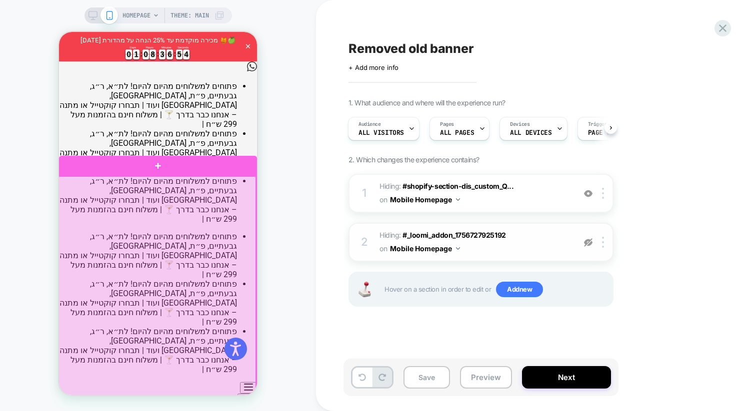
click at [219, 245] on div at bounding box center [157, 316] width 198 height 281
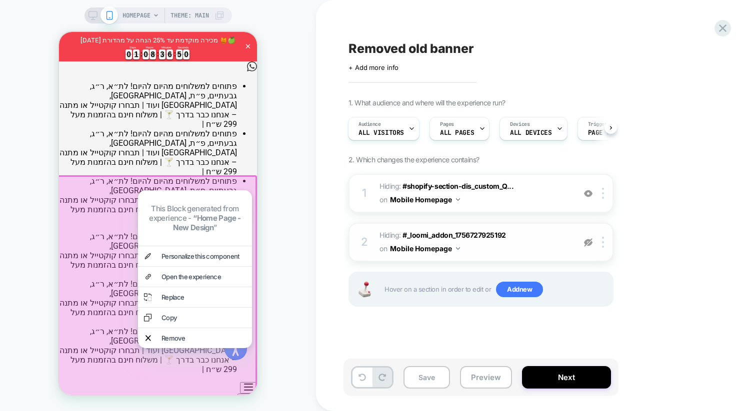
click at [279, 218] on div "HOMEPAGE Theme: MAIN" at bounding box center [158, 205] width 316 height 391
click at [190, 252] on div "Personalize this component" at bounding box center [203, 256] width 84 height 8
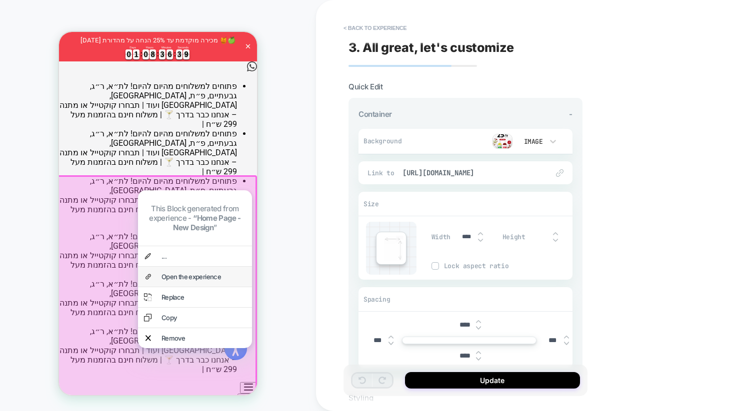
click at [171, 273] on div "Open the experience" at bounding box center [203, 277] width 84 height 8
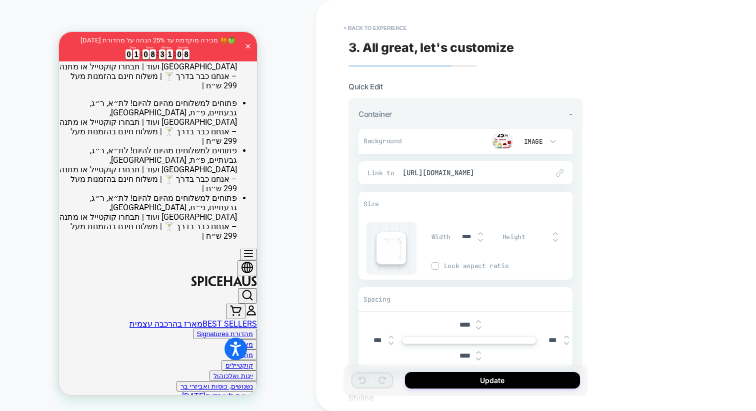
scroll to position [110, 0]
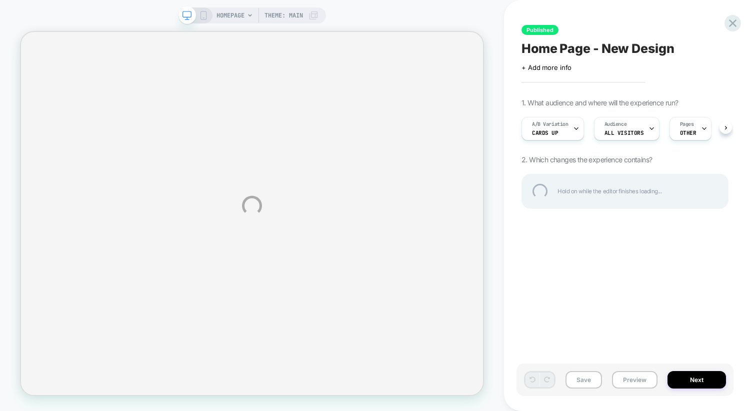
click at [556, 120] on div "HOMEPAGE Theme: MAIN Published Home Page - New Design Click to edit experience …" at bounding box center [378, 205] width 756 height 411
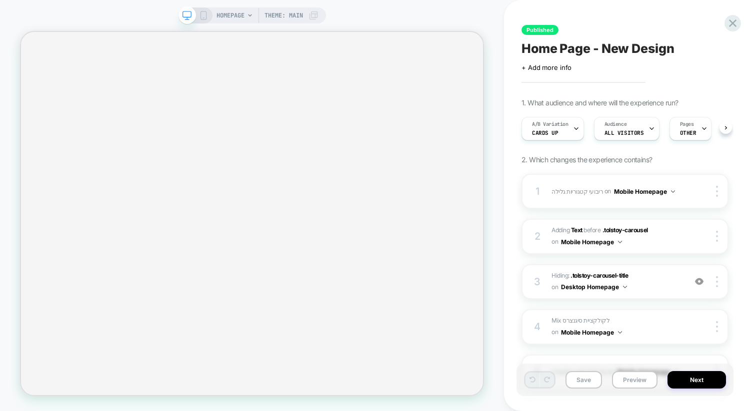
scroll to position [0, 0]
click at [560, 128] on div "A/B Variation Cards up" at bounding box center [549, 128] width 56 height 22
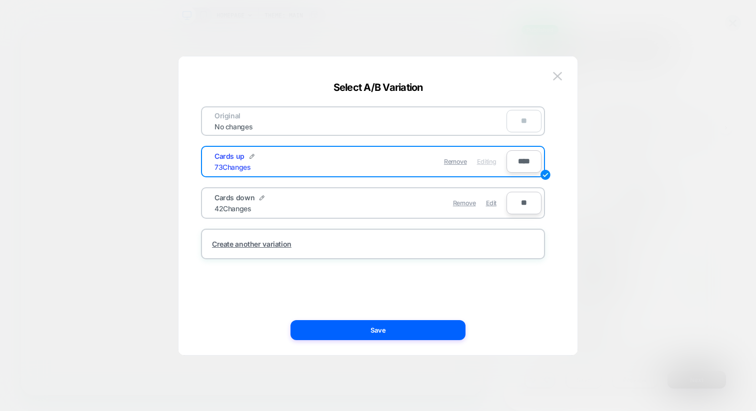
scroll to position [0, 1]
click at [561, 77] on img at bounding box center [557, 76] width 9 height 8
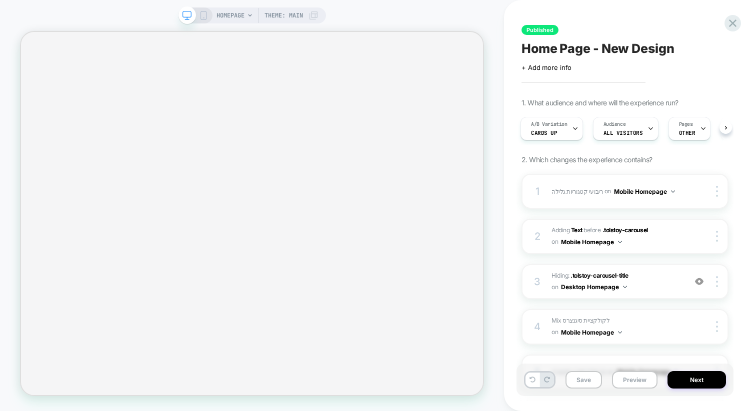
click at [561, 77] on div "Published Home Page - New Design Click to edit experience details + Add more in…" at bounding box center [624, 205] width 217 height 391
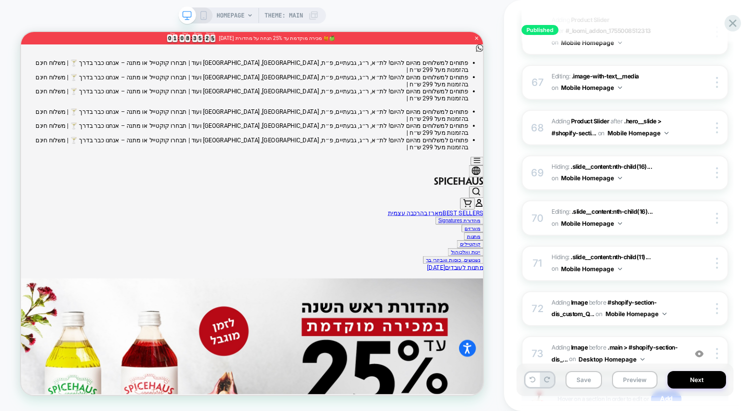
scroll to position [3277, 0]
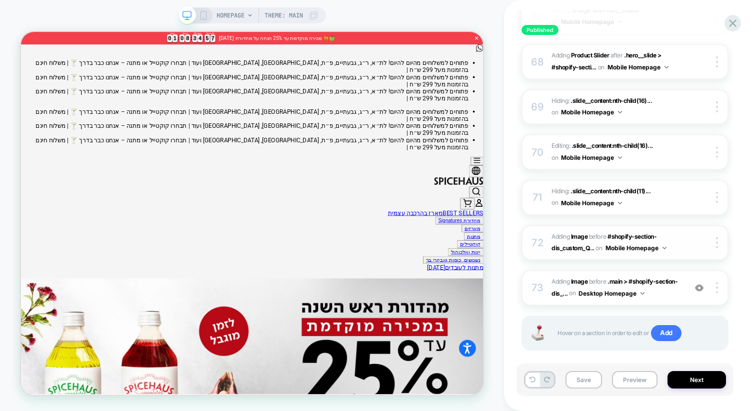
click at [680, 231] on span "#_loomi_addon_1756727925192 Adding Image BEFORE #shopify-section-dis_custom_Q..…" at bounding box center [615, 242] width 129 height 23
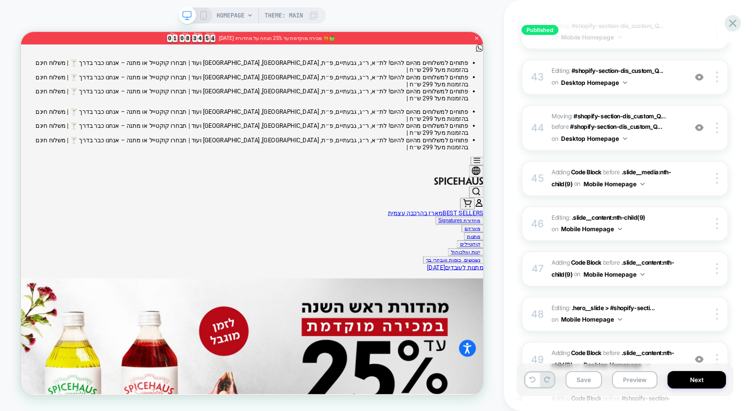
scroll to position [2075, 0]
click at [206, 19] on icon at bounding box center [203, 15] width 9 height 9
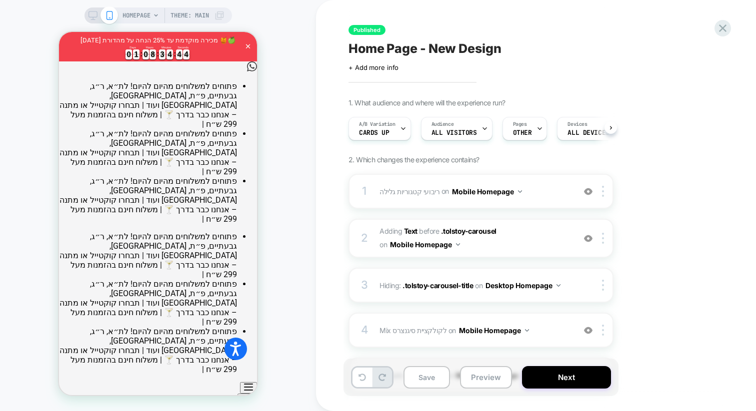
scroll to position [0, 0]
click at [589, 239] on img at bounding box center [588, 238] width 8 height 8
click at [588, 190] on img at bounding box center [588, 191] width 8 height 8
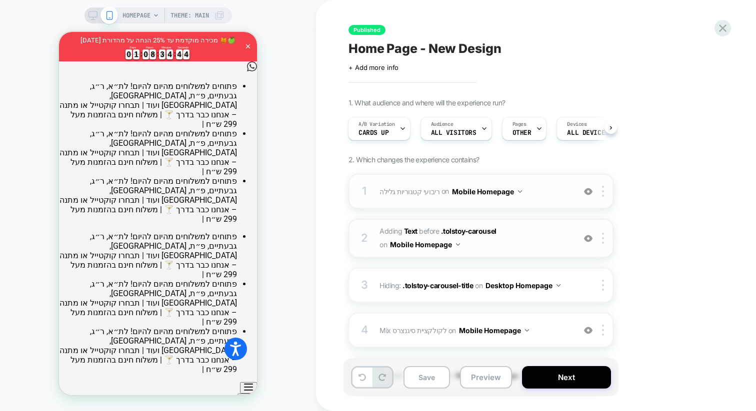
click at [588, 190] on img at bounding box center [588, 191] width 8 height 8
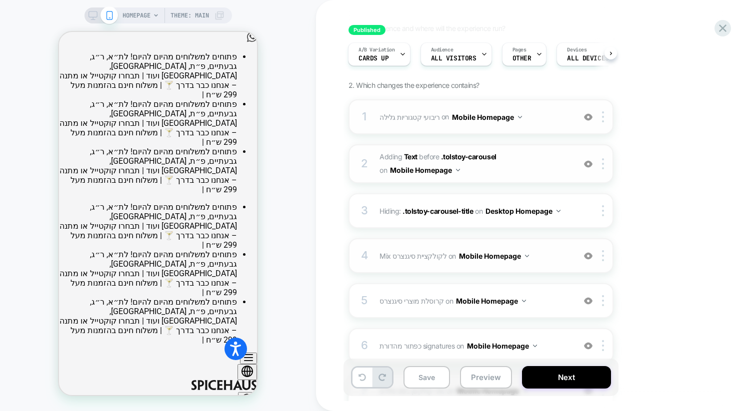
scroll to position [0, 0]
click at [589, 255] on img at bounding box center [588, 256] width 8 height 8
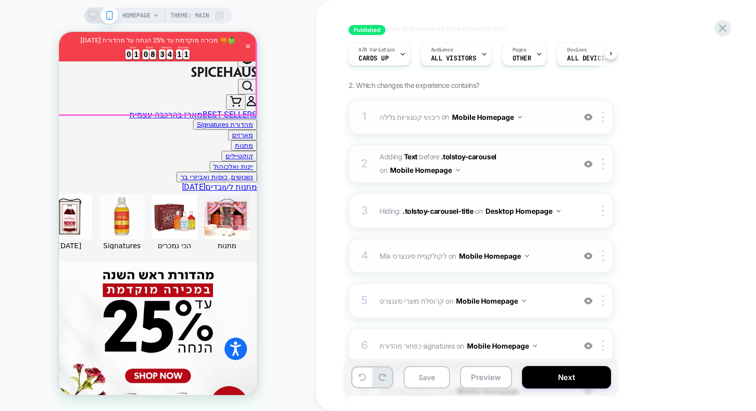
scroll to position [344, 0]
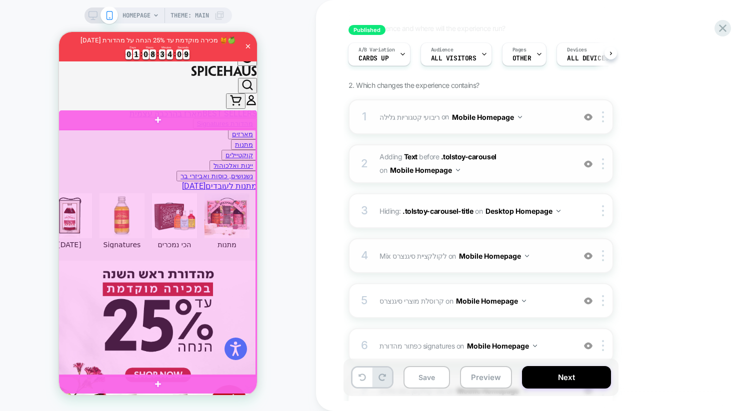
click at [197, 163] on div at bounding box center [157, 253] width 198 height 246
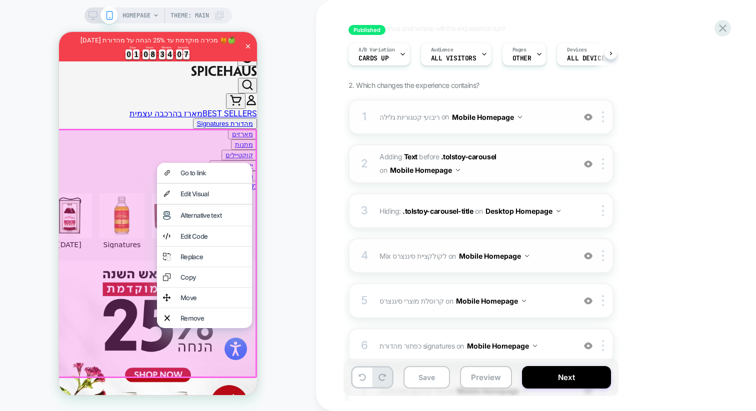
click at [302, 132] on div "HOMEPAGE Theme: MAIN" at bounding box center [158, 205] width 316 height 391
click at [28, 174] on div "HOMEPAGE Theme: MAIN" at bounding box center [158, 205] width 316 height 391
click at [305, 138] on div "HOMEPAGE Theme: MAIN" at bounding box center [158, 205] width 316 height 391
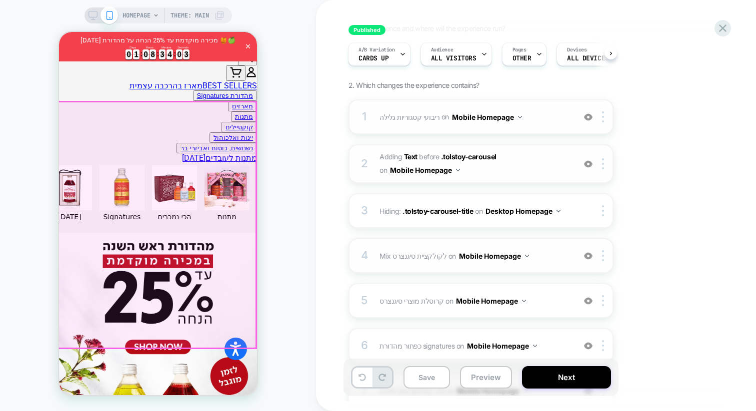
scroll to position [370, 0]
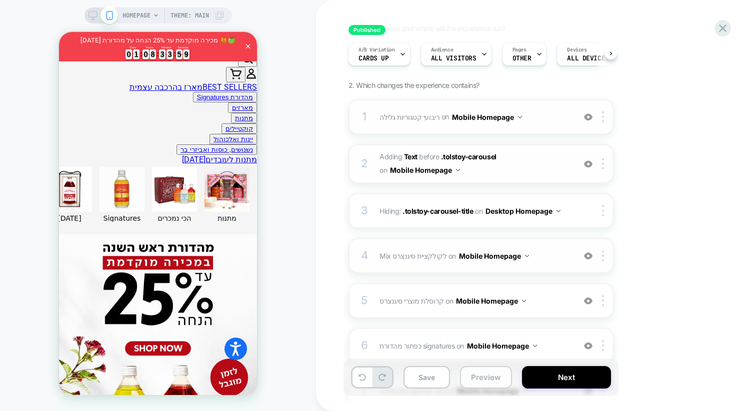
click at [485, 378] on button "Preview" at bounding box center [486, 377] width 52 height 22
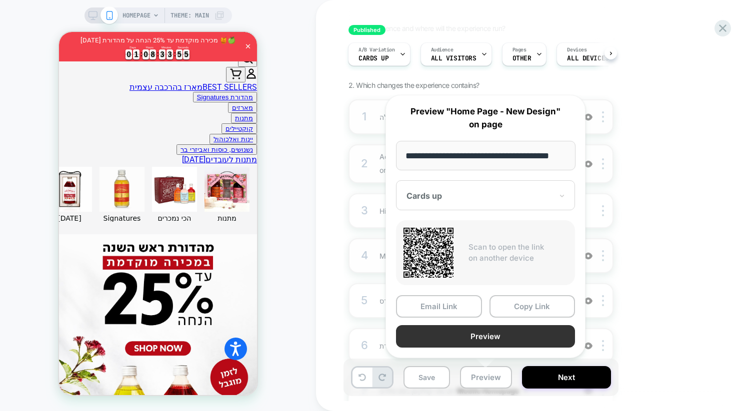
scroll to position [0, 0]
click at [460, 331] on button "Preview" at bounding box center [485, 336] width 179 height 22
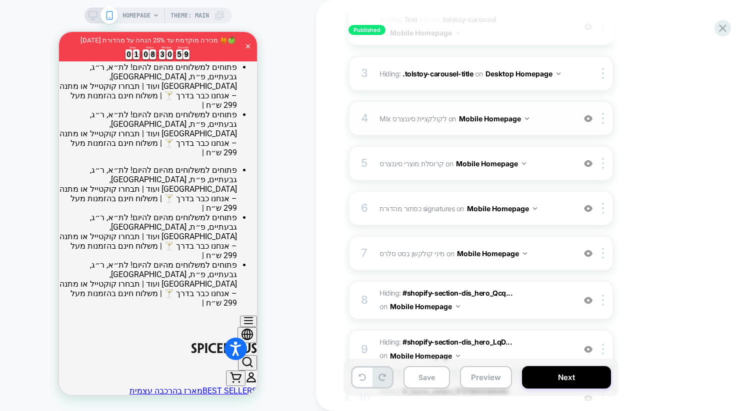
scroll to position [73, 0]
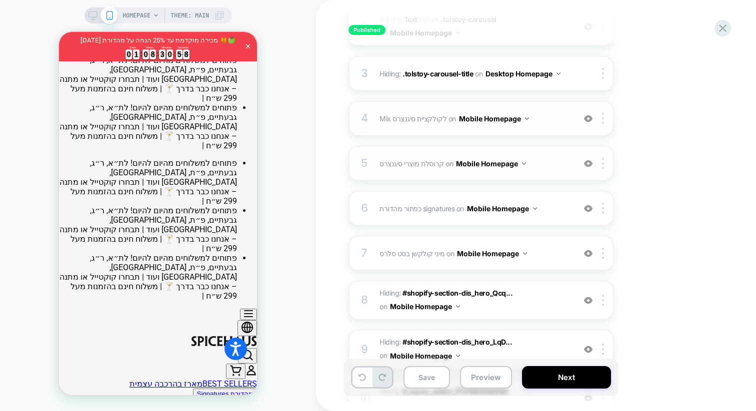
click at [587, 165] on img at bounding box center [588, 163] width 8 height 8
click at [588, 208] on img at bounding box center [588, 208] width 8 height 8
click at [588, 254] on img at bounding box center [588, 253] width 8 height 8
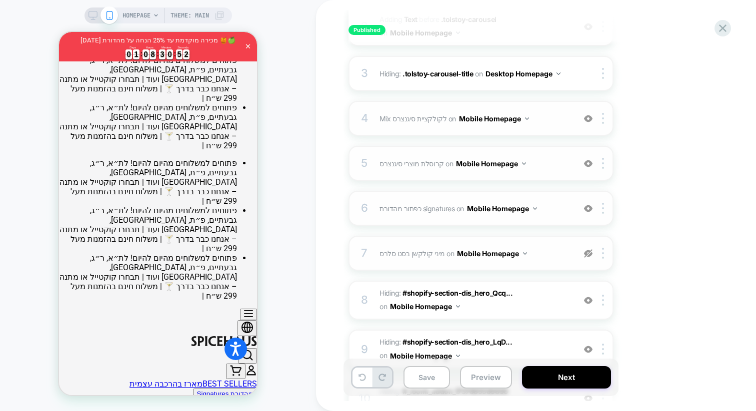
click at [588, 254] on img at bounding box center [588, 253] width 8 height 8
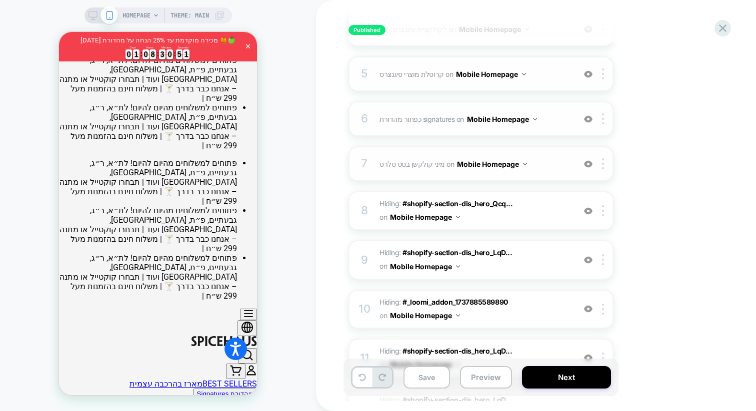
scroll to position [335, 0]
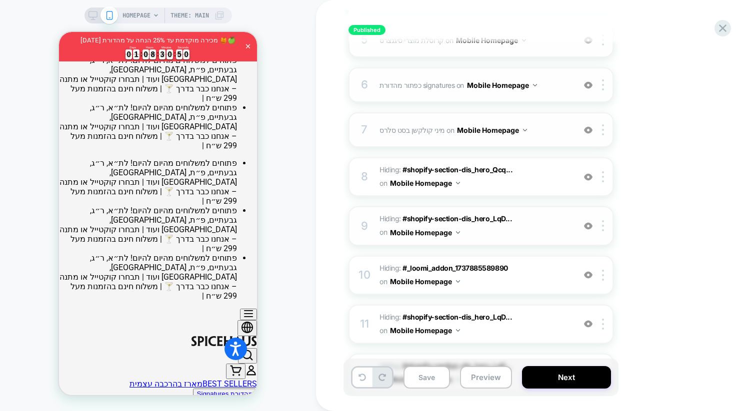
click at [588, 224] on img at bounding box center [588, 226] width 8 height 8
click at [587, 224] on img at bounding box center [588, 226] width 8 height 8
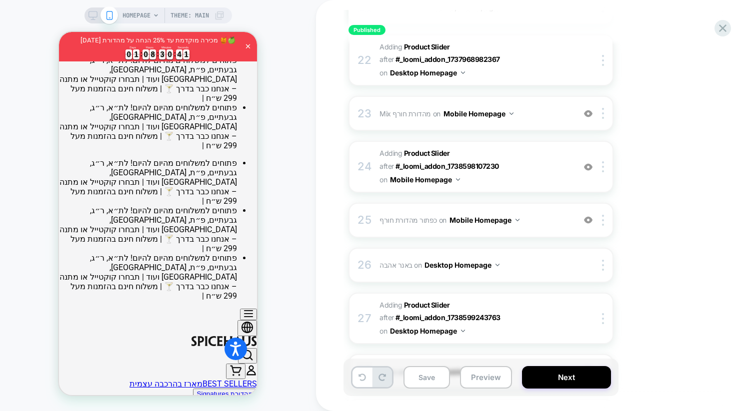
scroll to position [1133, 0]
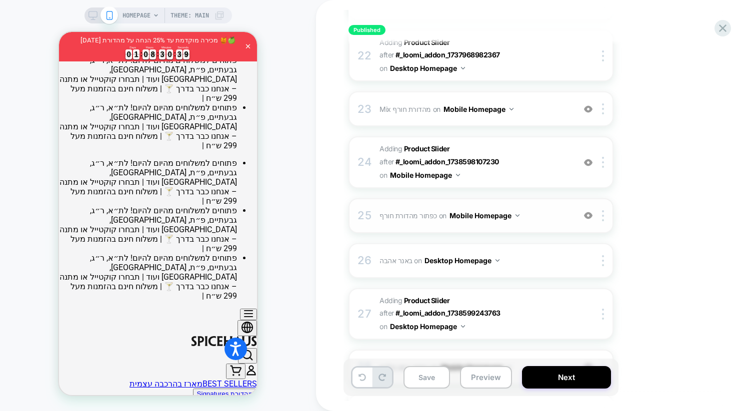
click at [588, 211] on img at bounding box center [588, 215] width 8 height 8
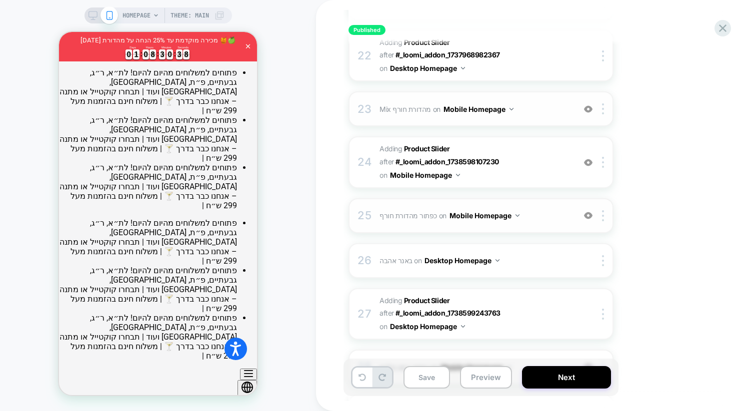
scroll to position [73, 0]
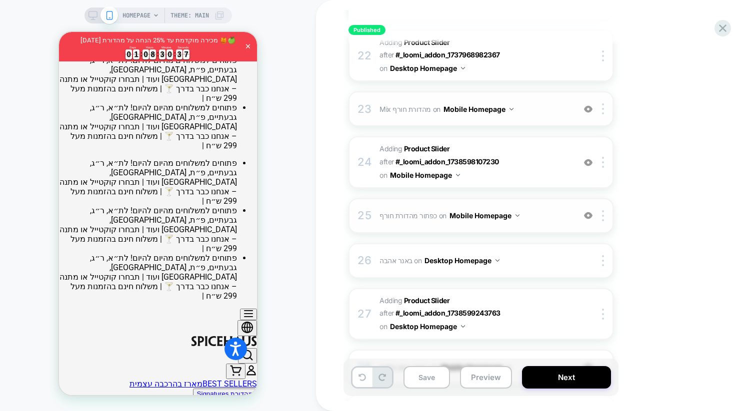
click at [588, 105] on img at bounding box center [588, 109] width 8 height 8
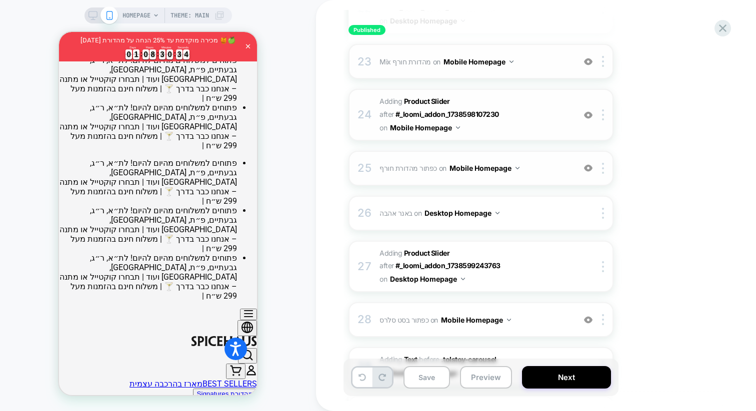
click at [587, 111] on img at bounding box center [588, 115] width 8 height 8
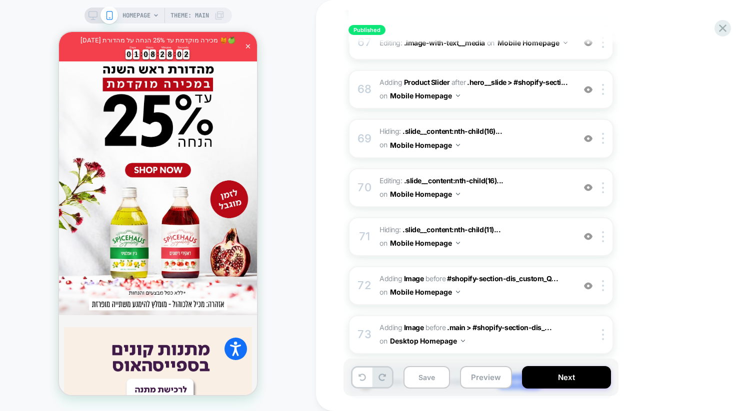
scroll to position [557, 0]
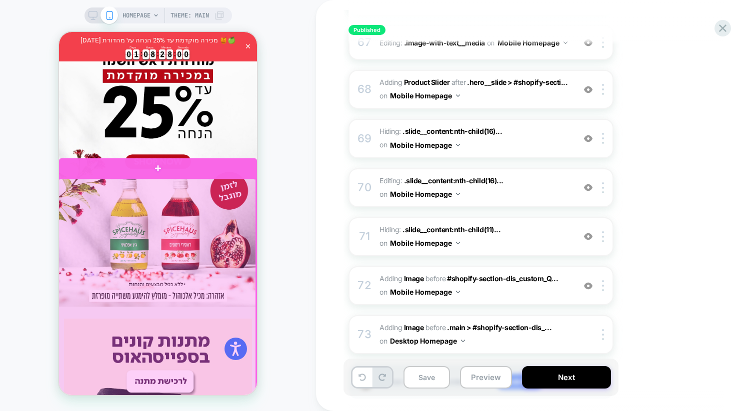
click at [229, 219] on div at bounding box center [157, 302] width 198 height 246
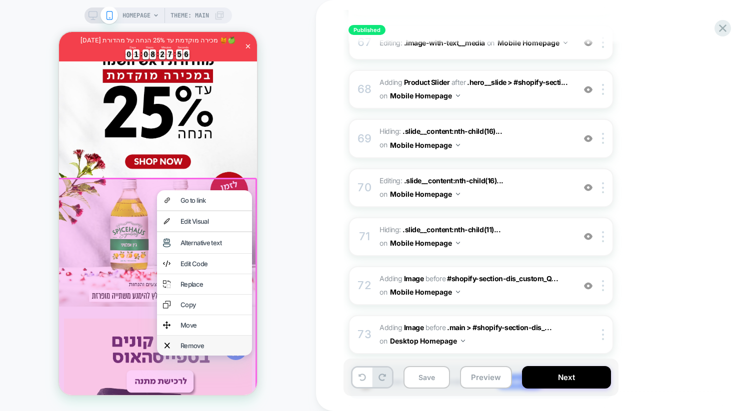
click at [192, 348] on div "Remove" at bounding box center [212, 346] width 65 height 8
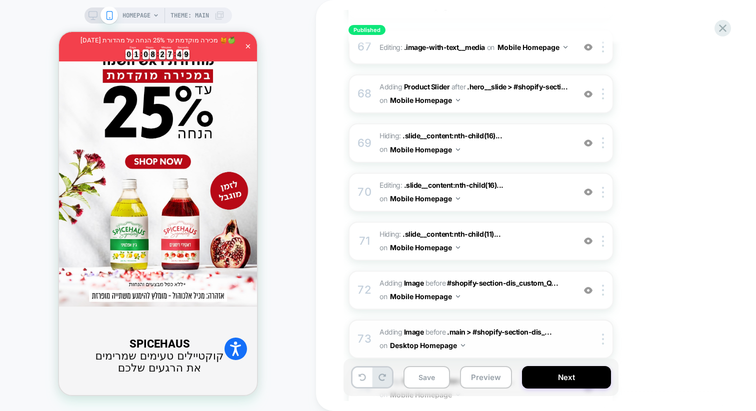
scroll to position [3361, 0]
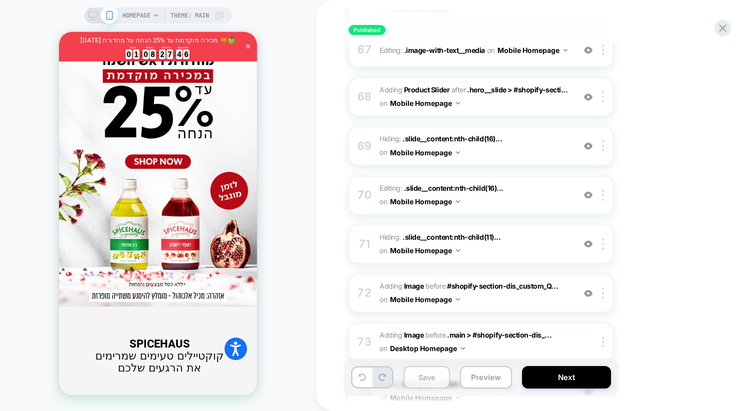
click at [420, 371] on button "Save" at bounding box center [426, 377] width 46 height 22
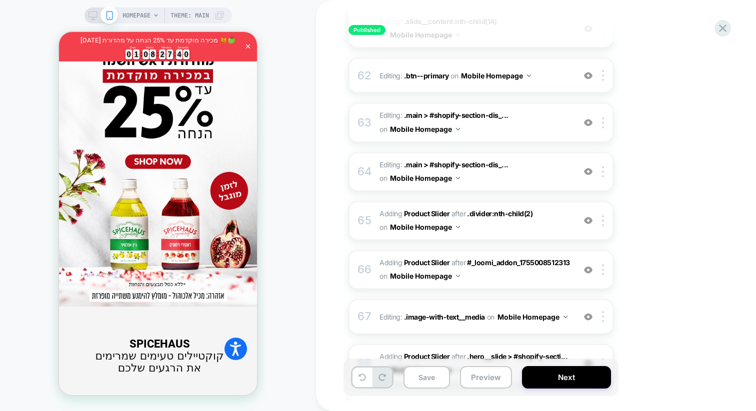
scroll to position [2897, 0]
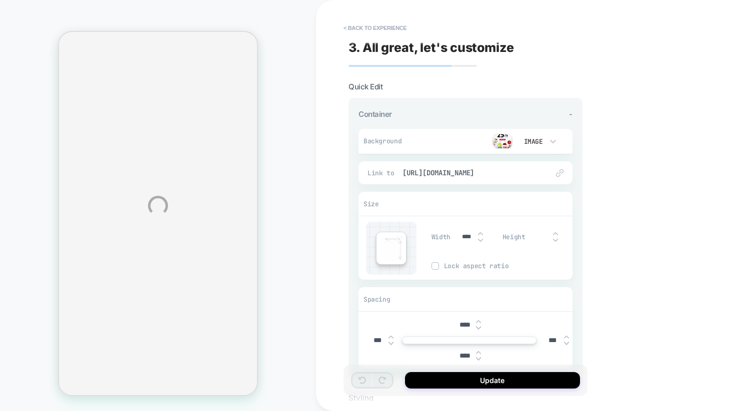
click at [358, 27] on div "HOMEPAGE Theme: MAIN < Back to experience 3. All great, let's customize Quick E…" at bounding box center [378, 205] width 756 height 411
click at [382, 26] on button "< Back to experience" at bounding box center [374, 28] width 73 height 16
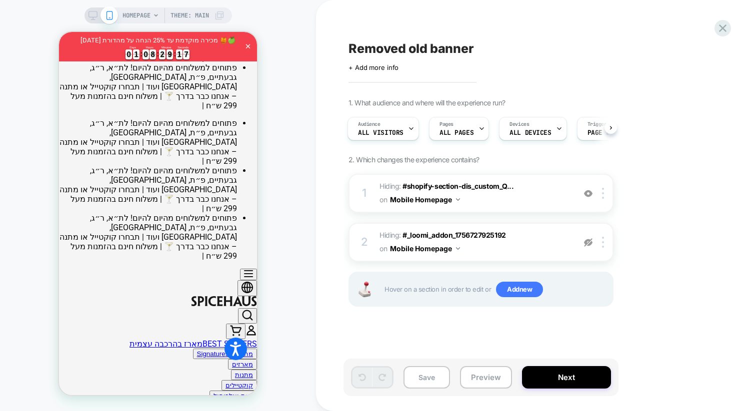
scroll to position [114, 0]
click at [588, 243] on img at bounding box center [588, 242] width 8 height 8
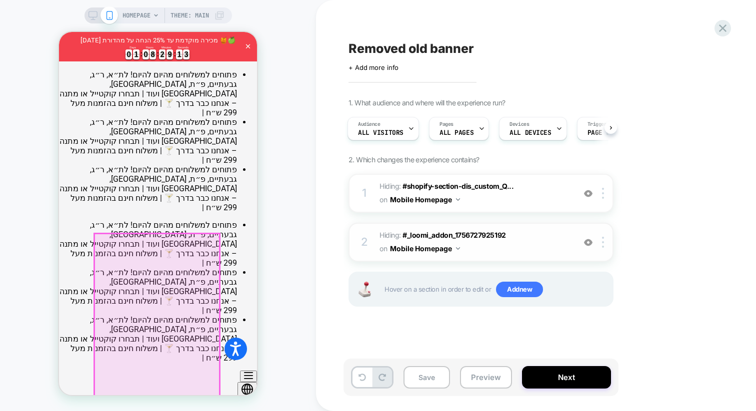
scroll to position [0, 0]
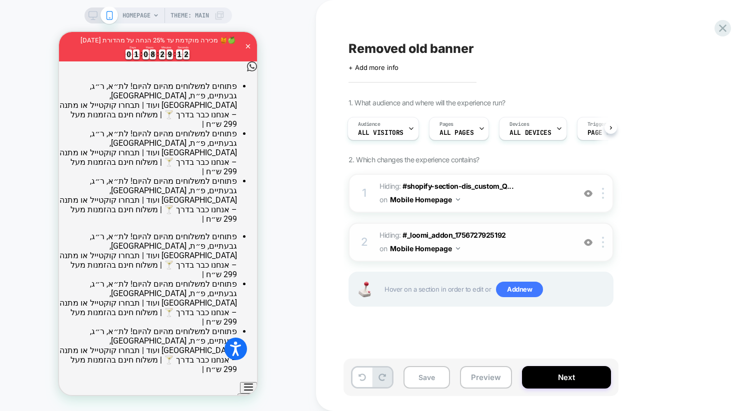
click at [590, 244] on img at bounding box center [588, 242] width 8 height 8
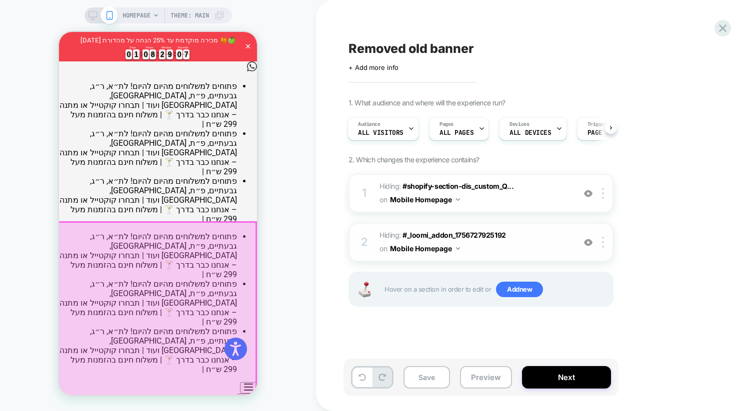
click at [249, 234] on div at bounding box center [157, 365] width 198 height 286
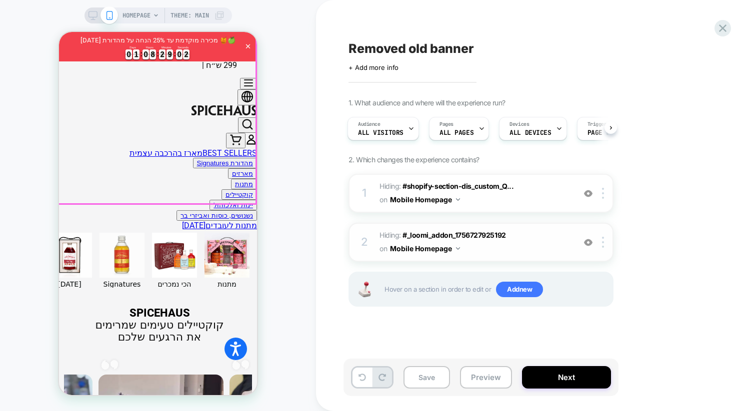
scroll to position [318, 0]
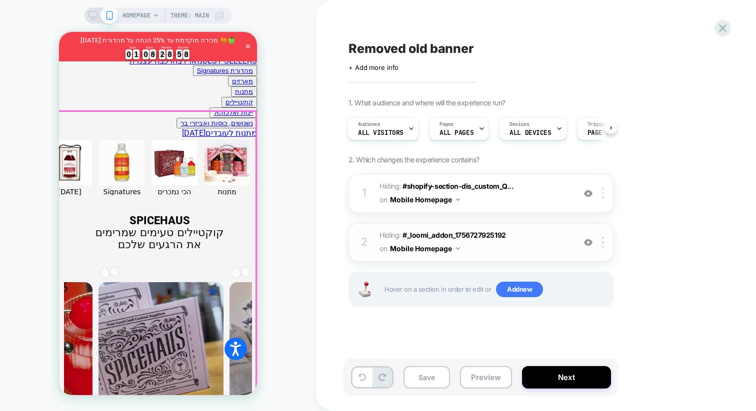
scroll to position [379, 0]
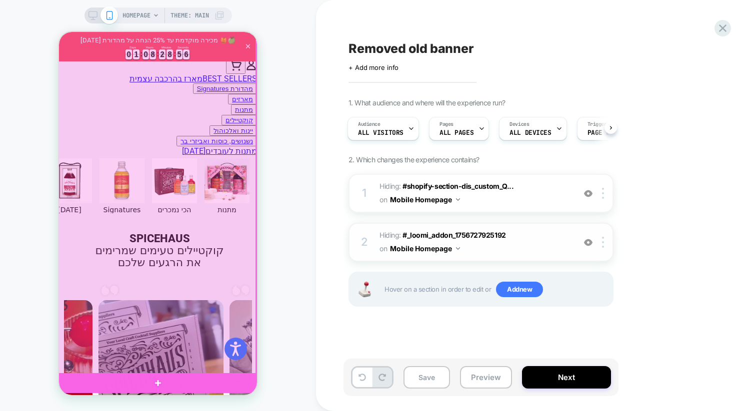
click at [244, 147] on div at bounding box center [157, 195] width 198 height 357
